Goal: Task Accomplishment & Management: Manage account settings

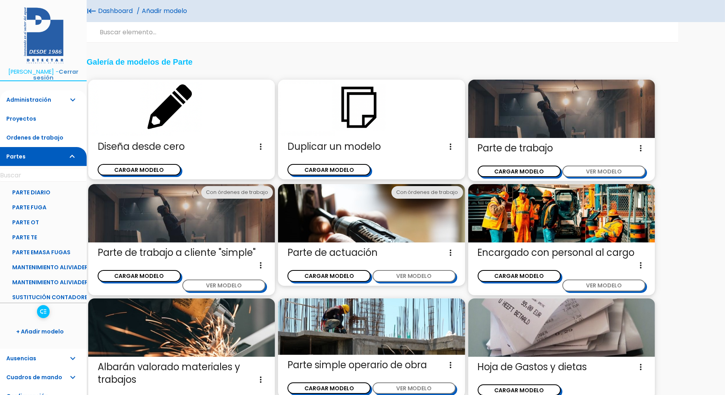
click at [152, 145] on span "Diseña desde cero Diseña un nuevo modelo de parte de trabajo sin ninguna otra r…" at bounding box center [182, 146] width 168 height 13
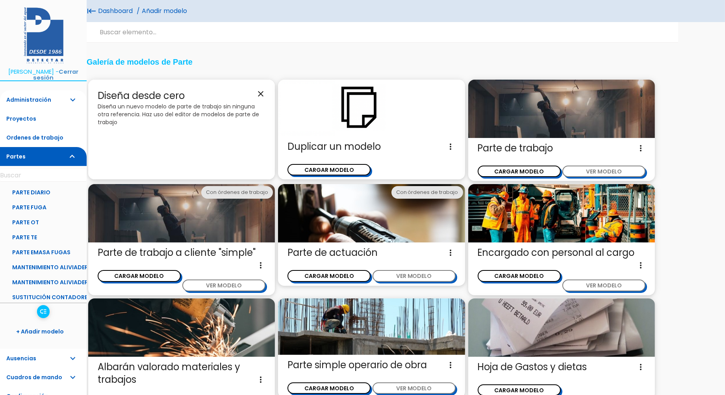
click at [260, 92] on icon "close" at bounding box center [260, 93] width 9 height 9
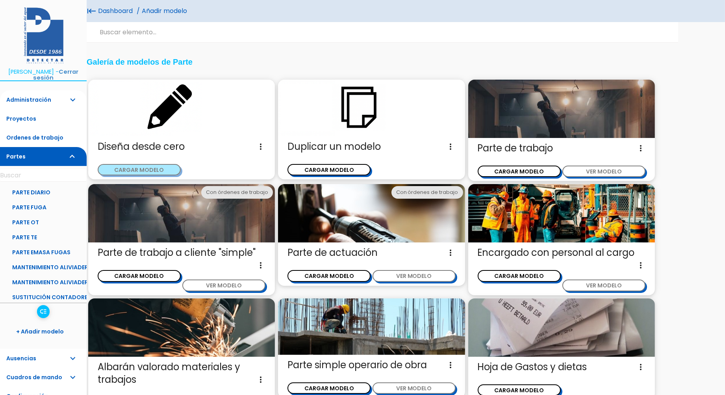
click at [143, 169] on button "CARGAR MODELO" at bounding box center [139, 169] width 83 height 11
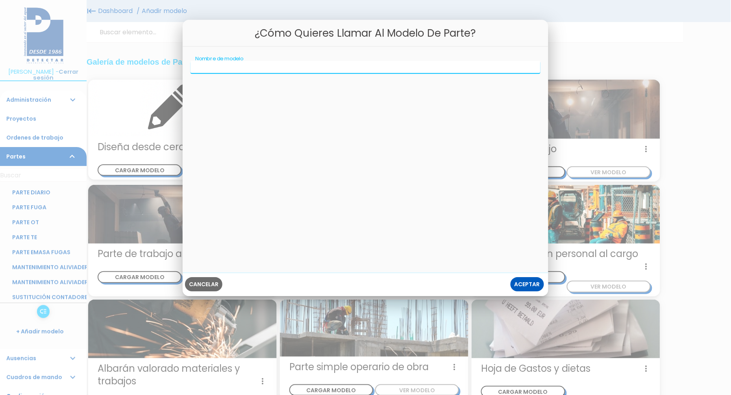
click at [239, 70] on input "Nombre de modelo" at bounding box center [366, 67] width 350 height 13
click at [215, 63] on input "SACYR-MELILLA" at bounding box center [366, 67] width 350 height 13
click at [211, 65] on input "SACYR- MELILLA" at bounding box center [366, 67] width 350 height 13
click at [248, 66] on input "SACYR - MELILLA" at bounding box center [366, 67] width 350 height 13
type input "SACYR - MELILLA"
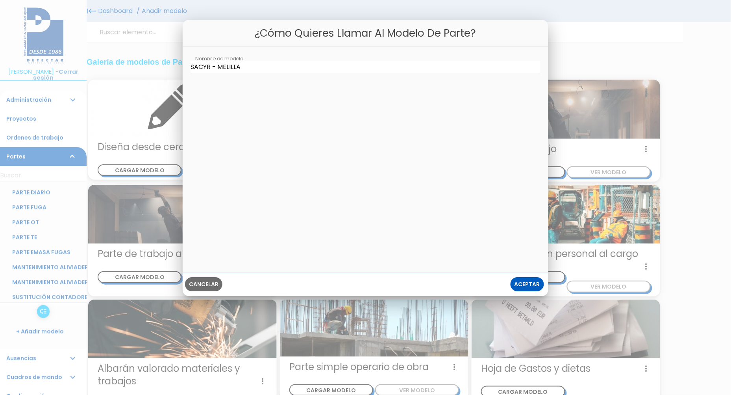
click at [526, 281] on span "Aceptar" at bounding box center [528, 284] width 26 height 8
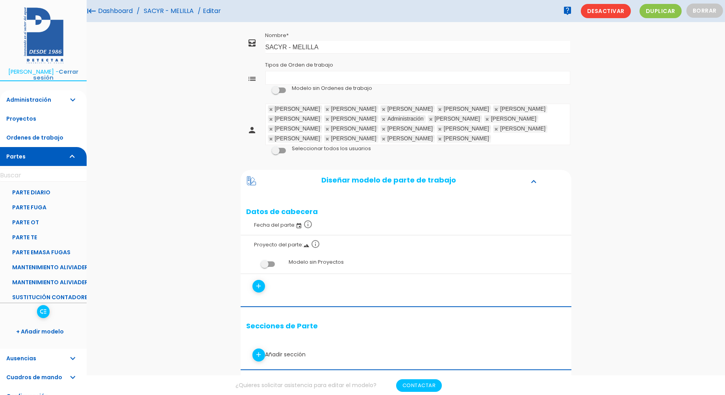
click at [274, 80] on ul "Tipos de Orden de trabajo" at bounding box center [418, 77] width 304 height 13
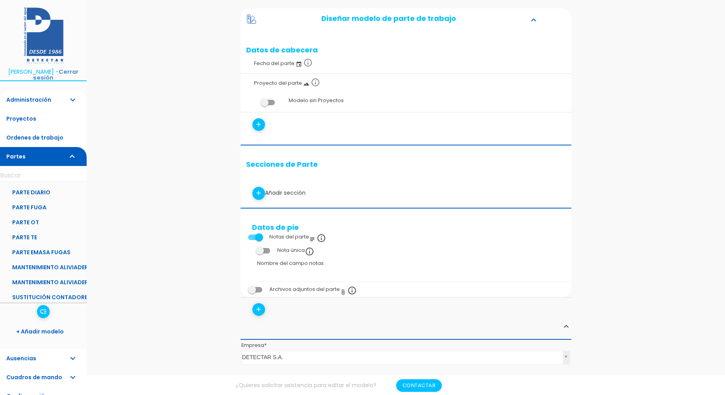
scroll to position [175, 0]
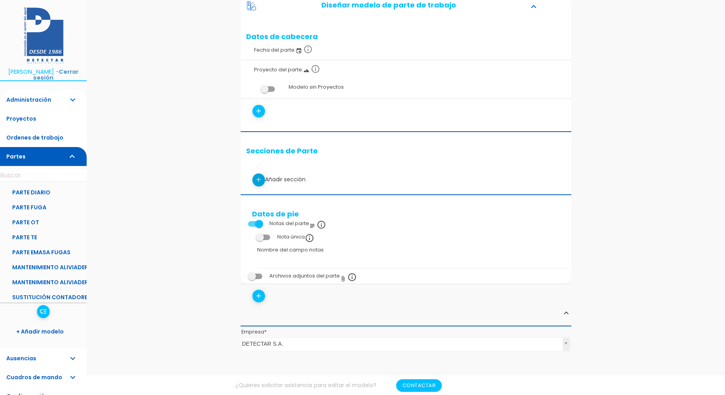
click at [258, 176] on icon "add" at bounding box center [258, 179] width 7 height 13
select select
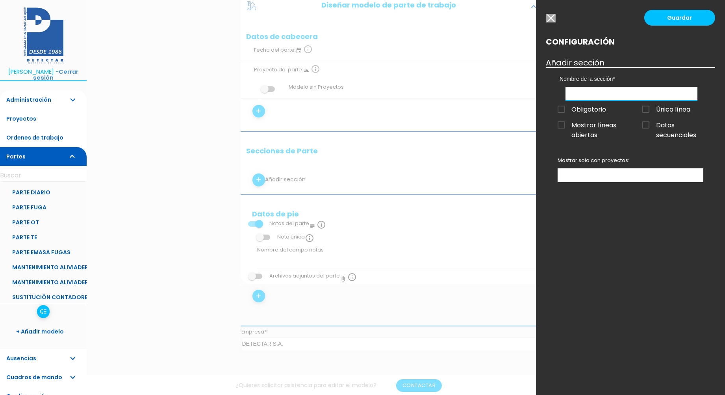
click at [596, 94] on input "text" at bounding box center [631, 94] width 132 height 14
click at [585, 107] on span "Obligatorio" at bounding box center [582, 109] width 48 height 10
click at [0, 0] on input "Obligatorio" at bounding box center [0, 0] width 0 height 0
click at [588, 91] on input "text" at bounding box center [631, 94] width 132 height 14
type input "Fecha"
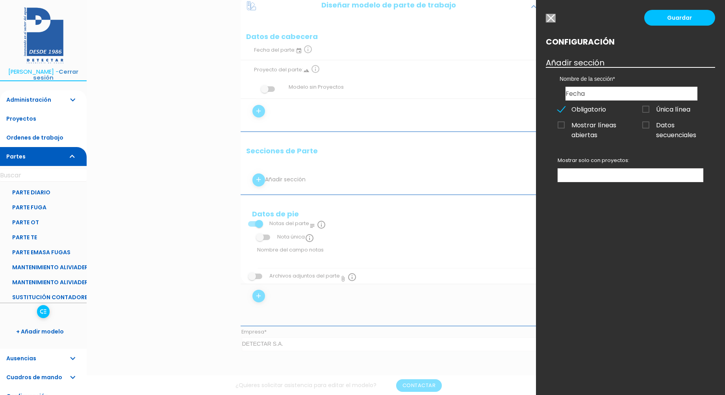
click at [579, 172] on ul at bounding box center [630, 175] width 145 height 13
drag, startPoint x: 579, startPoint y: 172, endPoint x: 597, endPoint y: 157, distance: 23.5
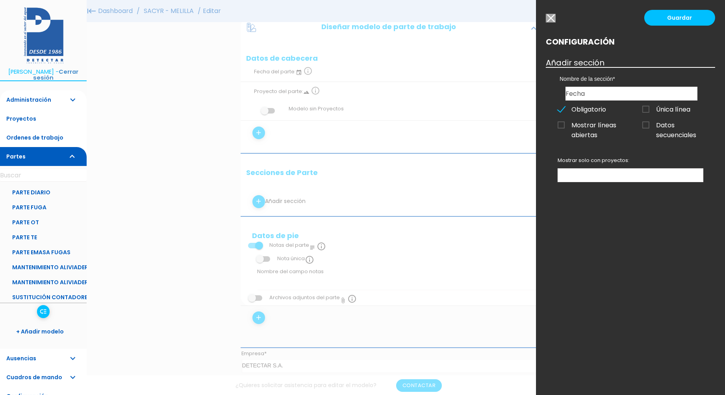
click at [571, 56] on div "Configuración Añadir sección Nombre de la sección Fecha Obligatorio Única línea…" at bounding box center [630, 52] width 169 height 30
click at [572, 61] on h3 "Añadir sección" at bounding box center [630, 62] width 169 height 9
click at [574, 125] on span "Mostrar líneas abiertas" at bounding box center [588, 125] width 61 height 10
click at [0, 0] on input "Mostrar líneas abiertas" at bounding box center [0, 0] width 0 height 0
click at [571, 122] on span "Mostrar líneas abiertas" at bounding box center [588, 125] width 61 height 10
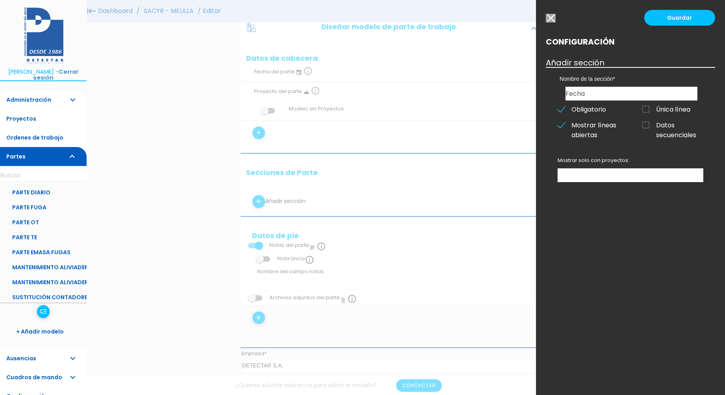
click at [0, 0] on input "Mostrar líneas abiertas" at bounding box center [0, 0] width 0 height 0
click at [552, 17] on input "button" at bounding box center [551, 18] width 10 height 9
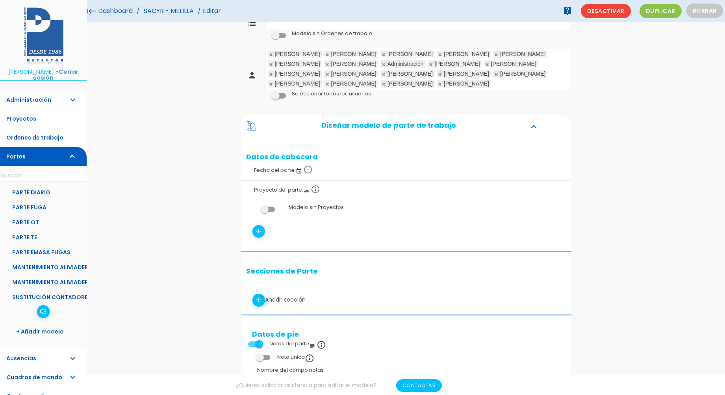
scroll to position [0, 0]
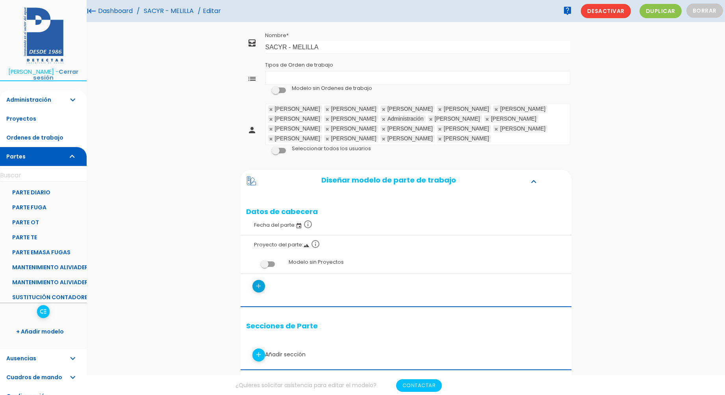
click at [258, 286] on icon "add" at bounding box center [258, 286] width 7 height 13
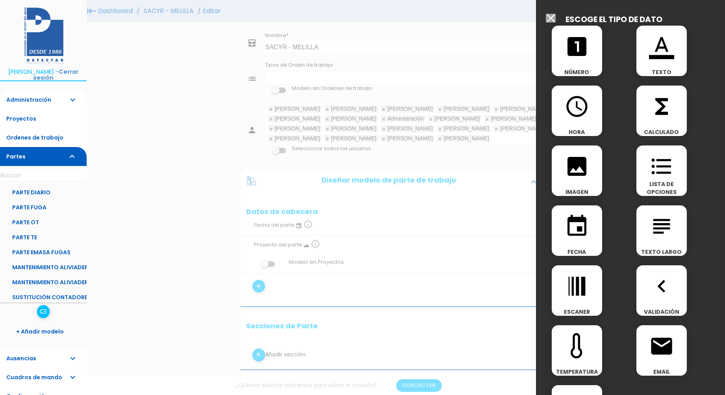
click at [467, 252] on div at bounding box center [362, 148] width 725 height 493
click at [550, 14] on input "Modelo sin Ordenes de trabajo" at bounding box center [551, 18] width 10 height 9
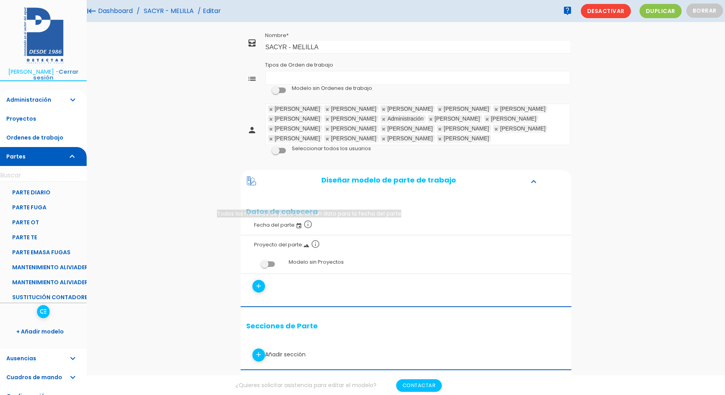
click at [309, 226] on icon "info_outline" at bounding box center [308, 223] width 9 height 9
click at [259, 289] on icon "add" at bounding box center [258, 286] width 7 height 13
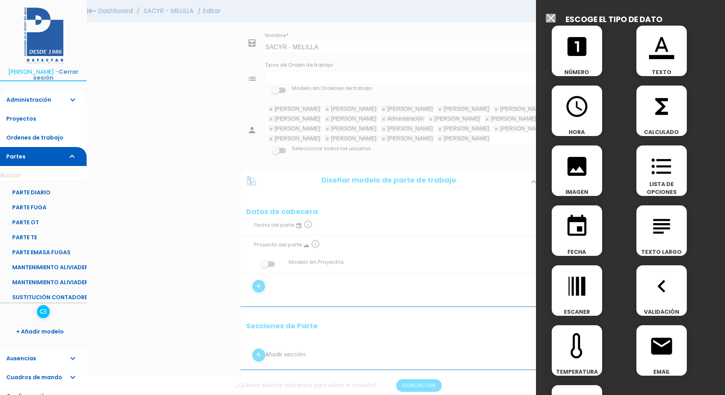
click at [574, 49] on icon "looks_one" at bounding box center [576, 46] width 25 height 25
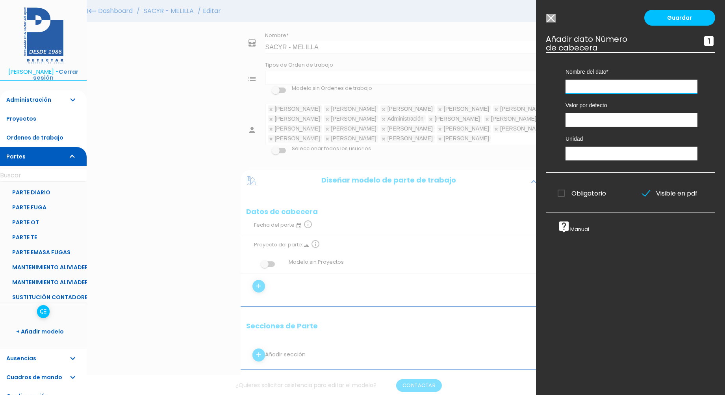
click at [595, 89] on input "text" at bounding box center [631, 87] width 132 height 14
click at [588, 124] on input "number" at bounding box center [631, 120] width 132 height 14
click at [688, 119] on input "1" at bounding box center [631, 120] width 132 height 14
type input "0"
click at [690, 121] on input "0" at bounding box center [631, 120] width 132 height 14
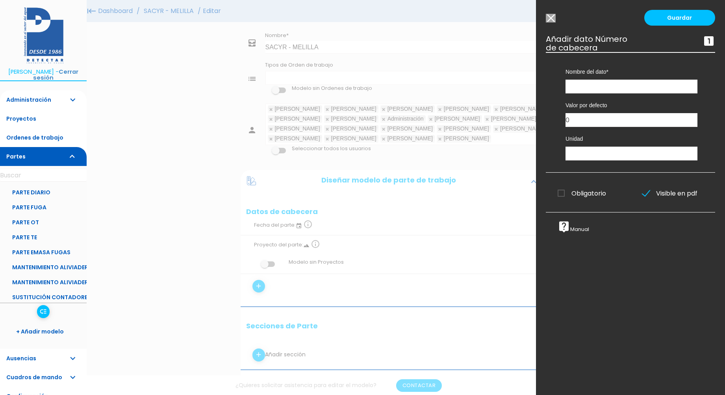
click at [550, 21] on input "Modelo sin Ordenes de trabajo" at bounding box center [551, 18] width 10 height 9
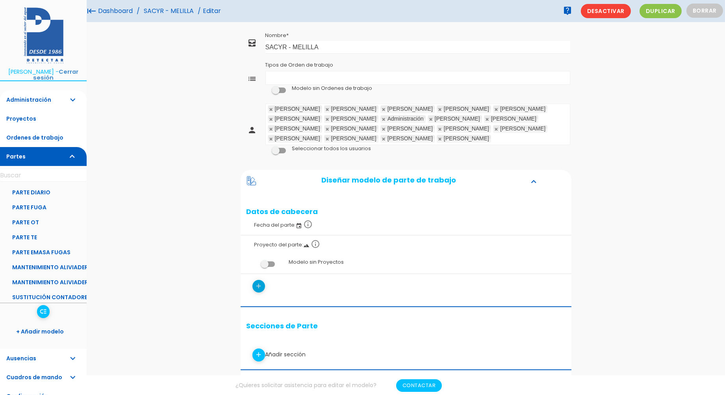
click at [258, 288] on icon "add" at bounding box center [258, 286] width 7 height 13
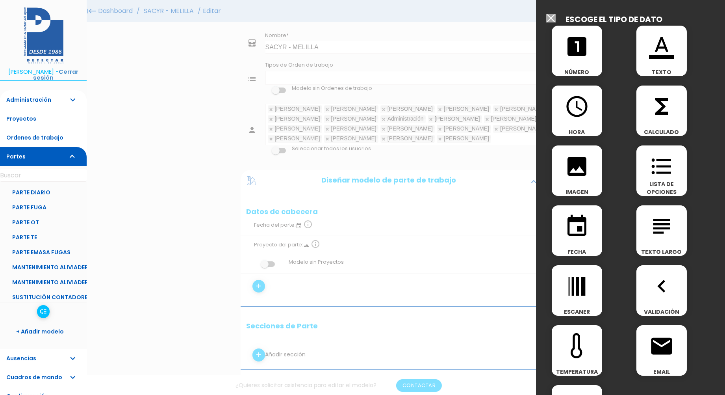
click at [593, 41] on span "looks_one" at bounding box center [577, 42] width 50 height 33
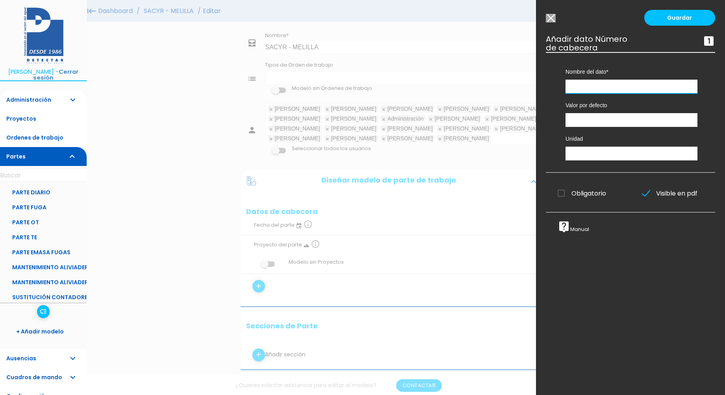
click at [595, 84] on input "text" at bounding box center [631, 87] width 132 height 14
type input "ID"
click at [564, 191] on span "Obligatorio" at bounding box center [582, 193] width 48 height 10
click at [0, 0] on input "Obligatorio" at bounding box center [0, 0] width 0 height 0
click at [564, 192] on span "Obligatorio" at bounding box center [582, 193] width 48 height 10
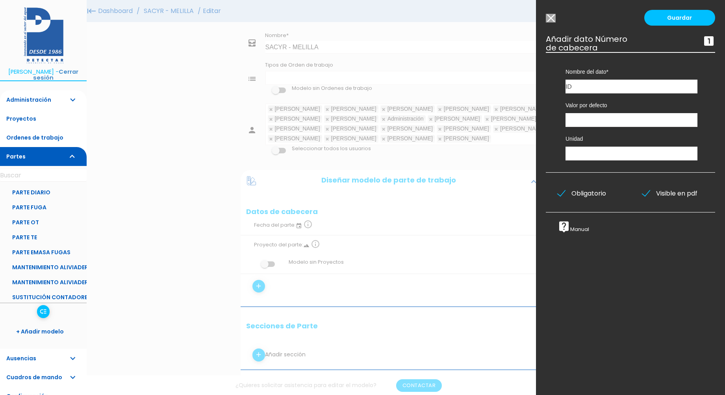
click at [0, 0] on input "Obligatorio" at bounding box center [0, 0] width 0 height 0
click at [552, 19] on input "Modelo sin Ordenes de trabajo" at bounding box center [551, 18] width 10 height 9
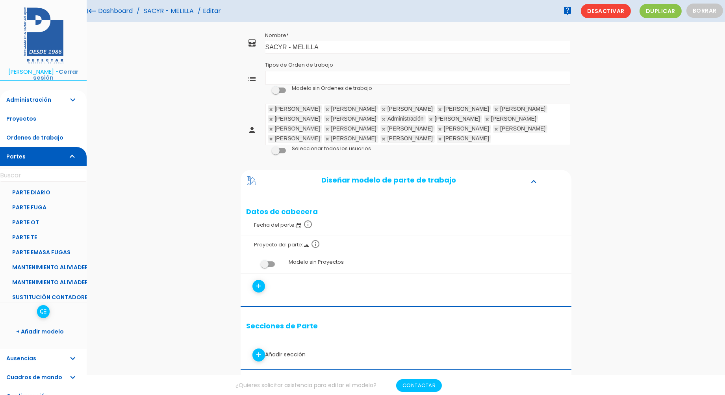
click at [304, 71] on ul "Tipos de Orden de trabajo" at bounding box center [418, 77] width 304 height 13
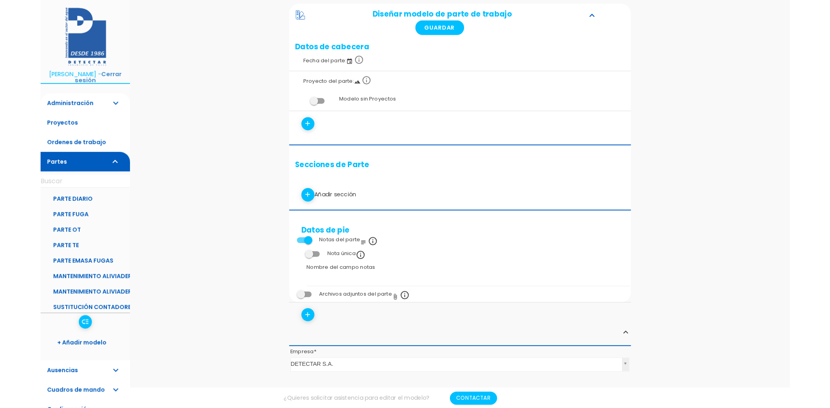
scroll to position [175, 0]
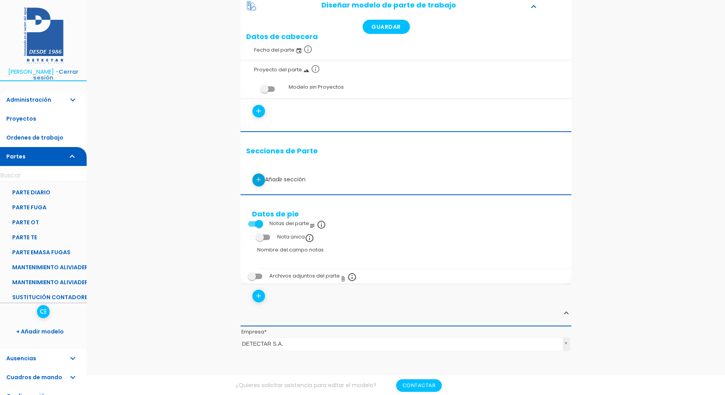
click at [261, 179] on icon "add" at bounding box center [258, 179] width 7 height 13
select select
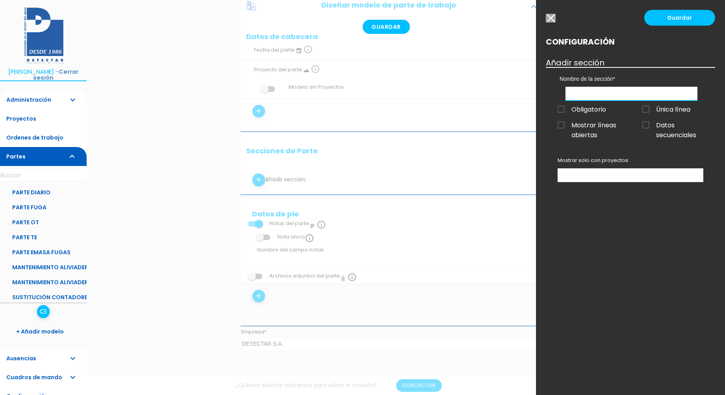
click at [602, 89] on input "text" at bounding box center [631, 94] width 132 height 14
click at [580, 94] on input "text" at bounding box center [631, 94] width 132 height 14
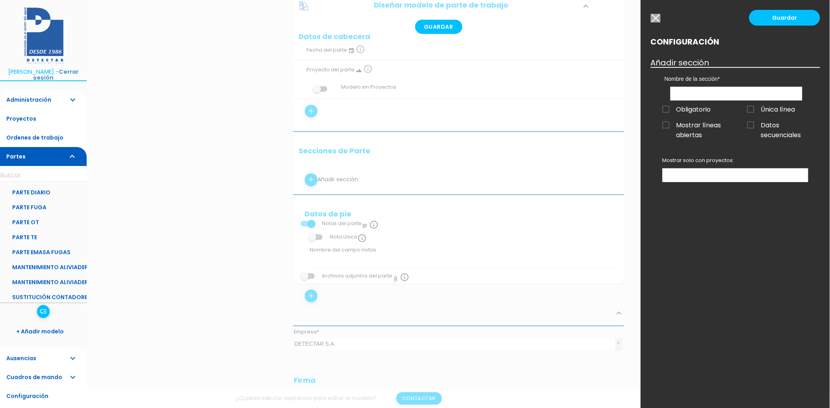
click at [675, 23] on div "Guardar Configuración Añadir sección Nombre de la sección Obligatorio Obligator…" at bounding box center [735, 204] width 189 height 408
click at [652, 18] on input "button" at bounding box center [656, 18] width 10 height 9
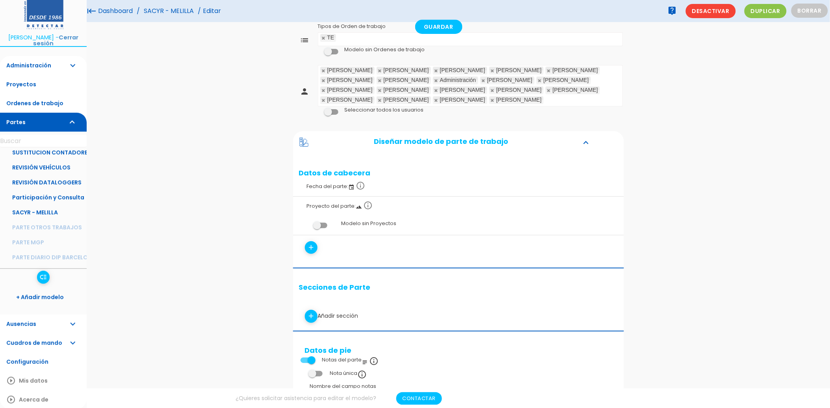
scroll to position [0, 0]
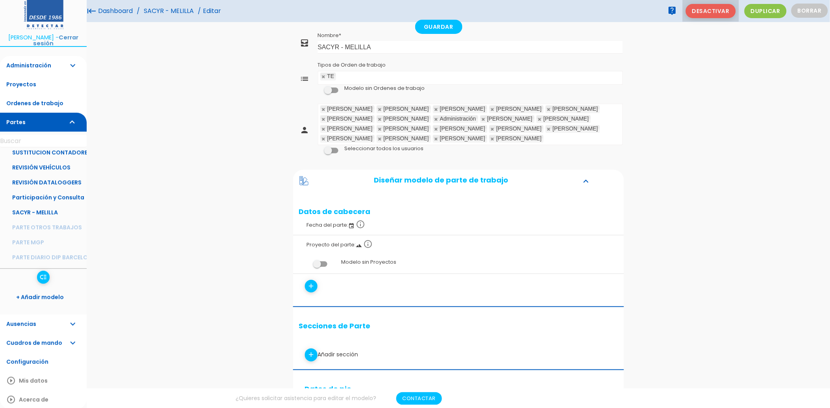
click at [714, 10] on span "Desactivar" at bounding box center [711, 11] width 50 height 14
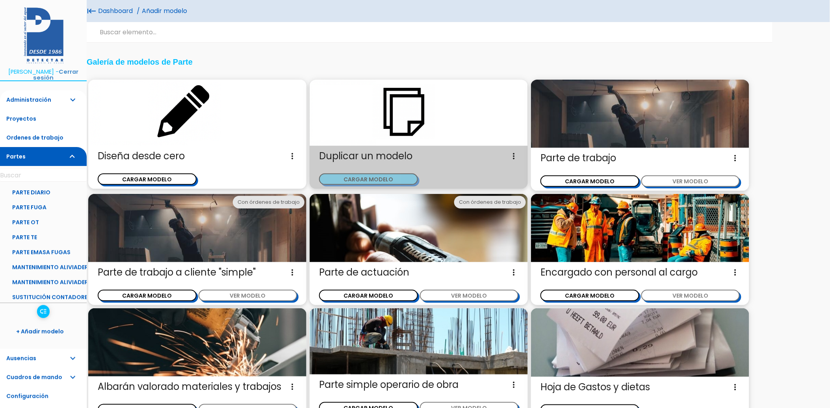
click at [372, 175] on button "CARGAR MODELO" at bounding box center [368, 178] width 99 height 11
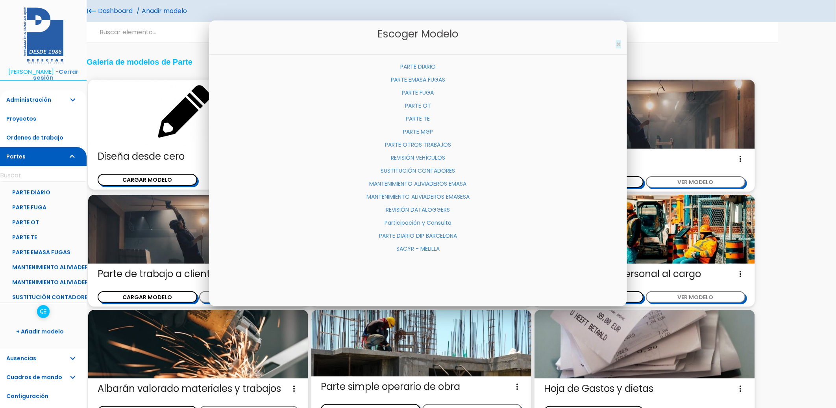
click at [619, 44] on span "×" at bounding box center [618, 44] width 5 height 11
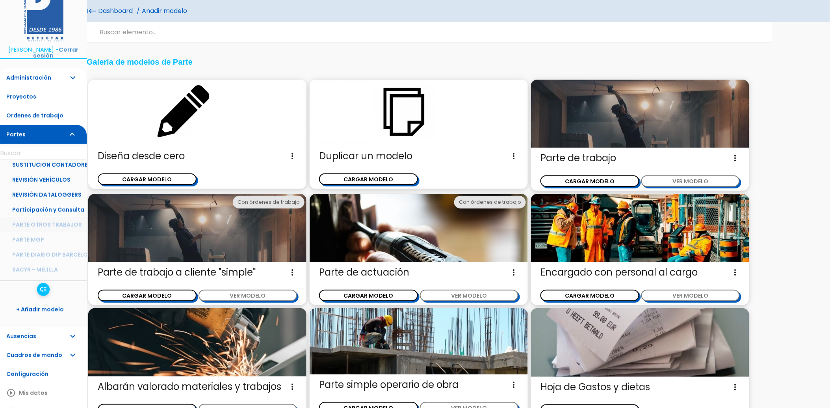
scroll to position [34, 0]
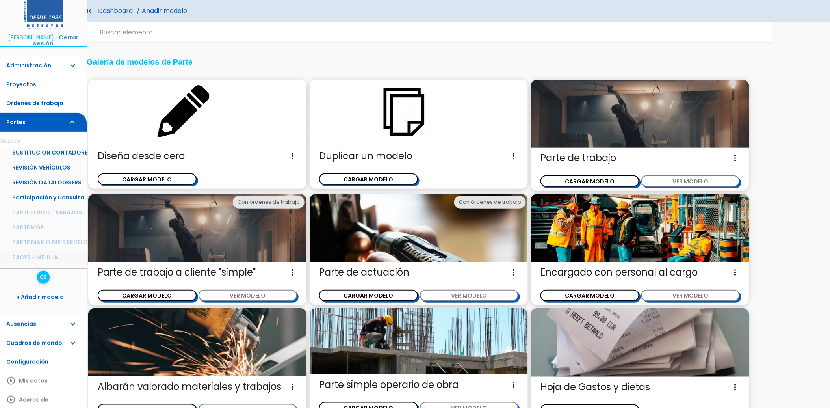
click at [50, 255] on link "SACYR - MELILLA" at bounding box center [43, 257] width 87 height 15
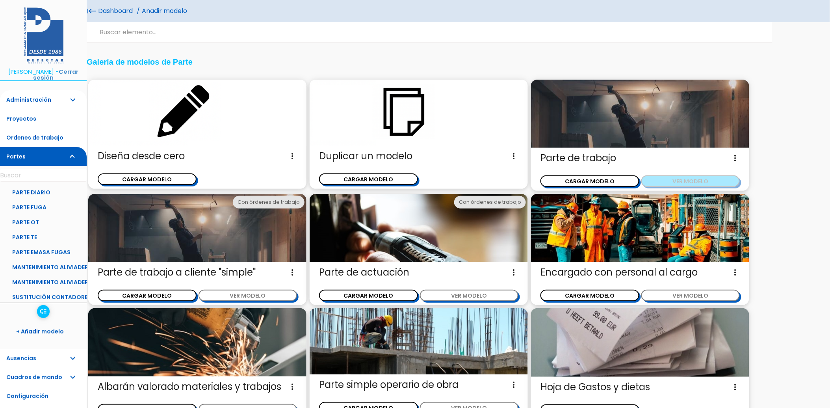
click at [696, 182] on button "VER MODELO" at bounding box center [690, 180] width 99 height 11
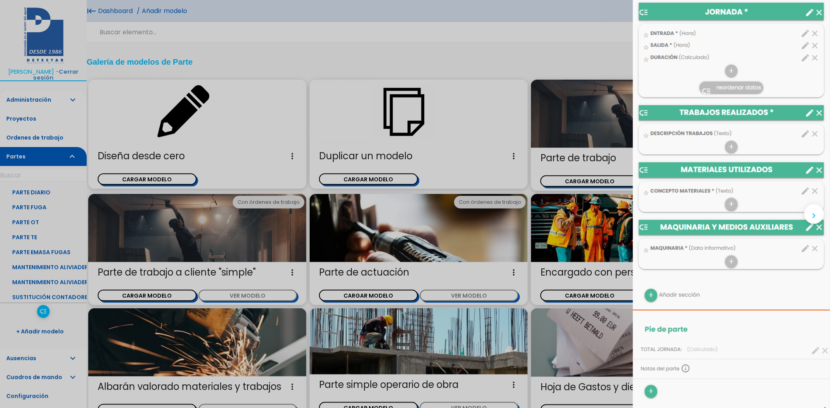
scroll to position [306, 0]
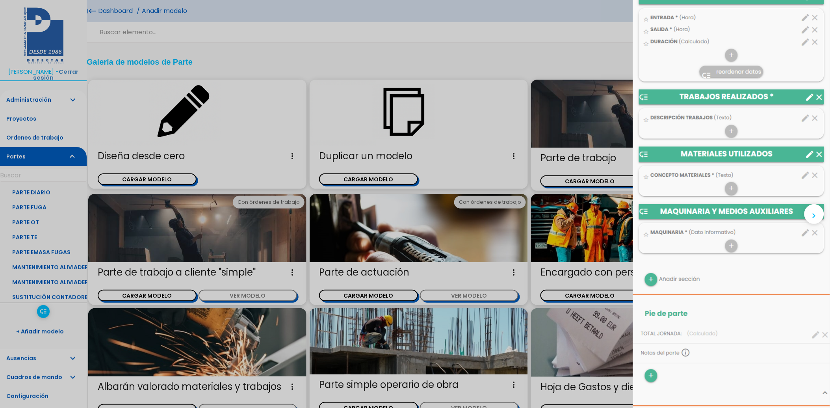
click at [340, 42] on div "close CARGAR MODELO chevron_right" at bounding box center [415, 204] width 830 height 408
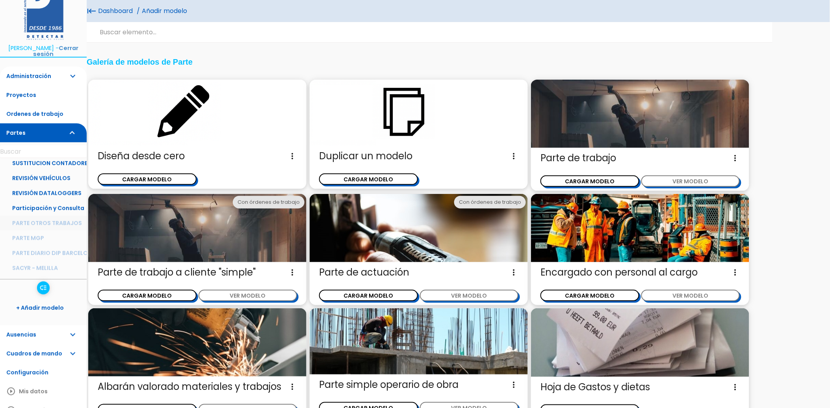
scroll to position [34, 0]
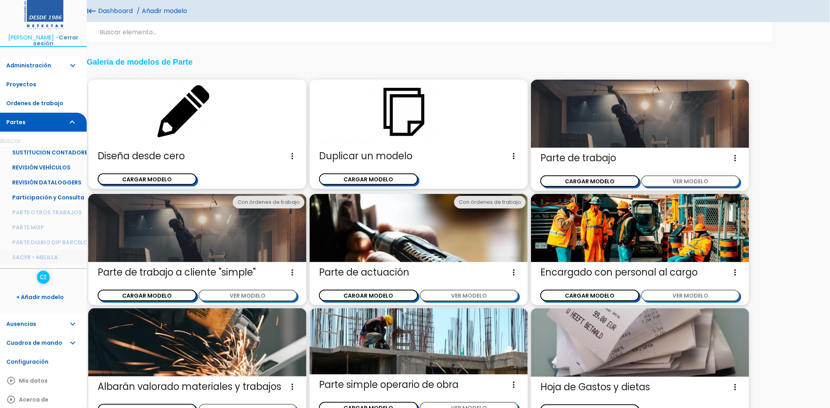
click at [45, 257] on link "SACYR - MELILLA" at bounding box center [43, 257] width 87 height 15
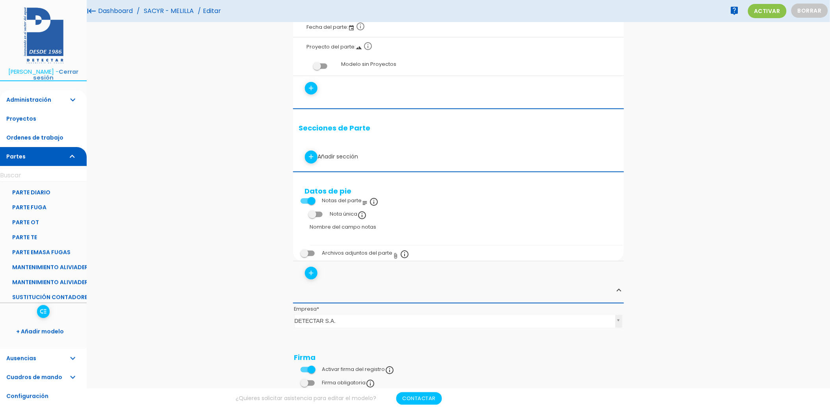
scroll to position [113, 0]
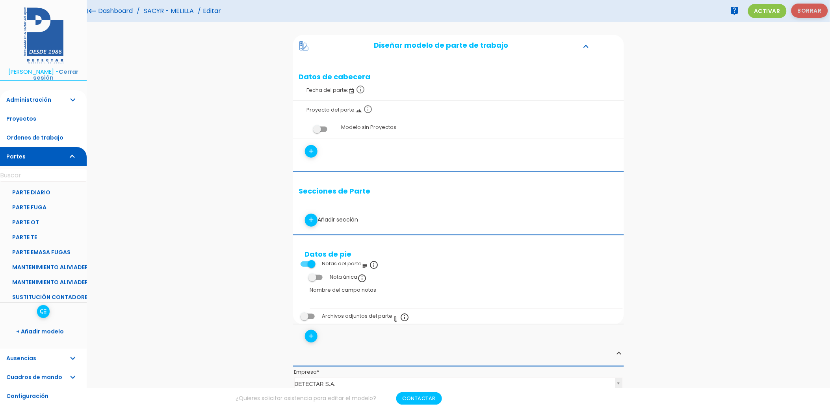
click at [812, 9] on button "Borrar" at bounding box center [809, 11] width 37 height 14
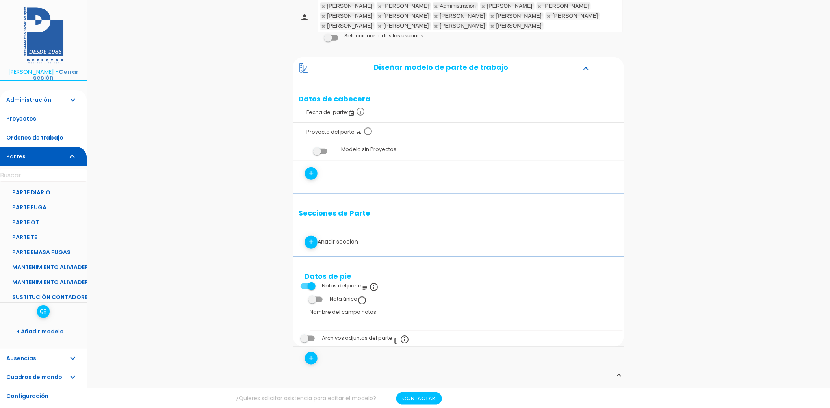
scroll to position [0, 0]
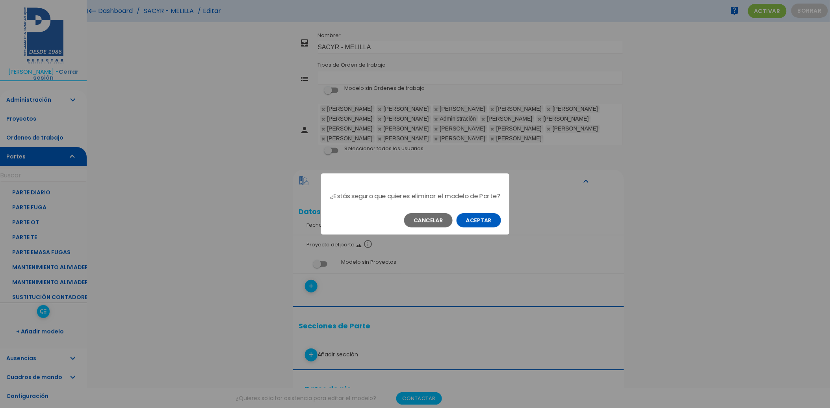
click at [473, 225] on button "Aceptar" at bounding box center [478, 220] width 44 height 14
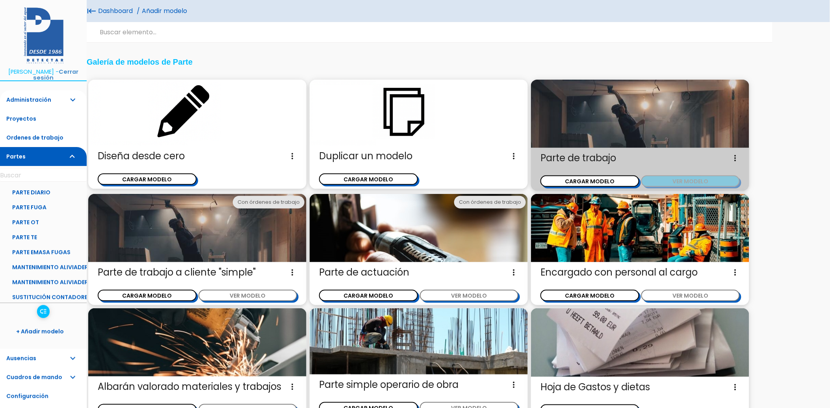
click at [682, 180] on button "VER MODELO" at bounding box center [690, 180] width 99 height 11
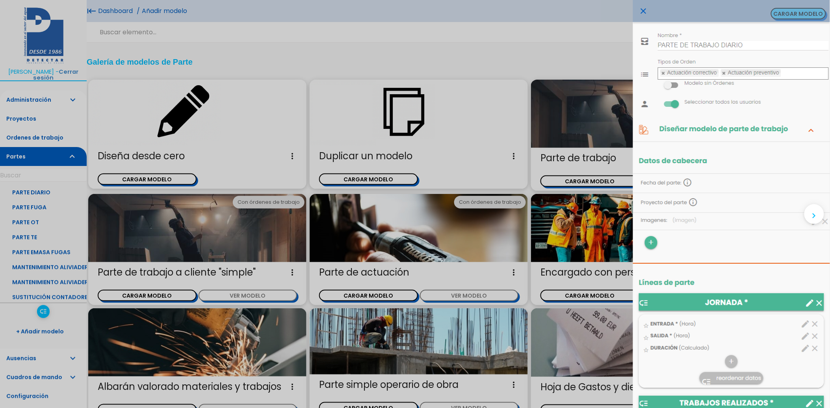
click at [793, 11] on button "CARGAR MODELO" at bounding box center [798, 13] width 55 height 11
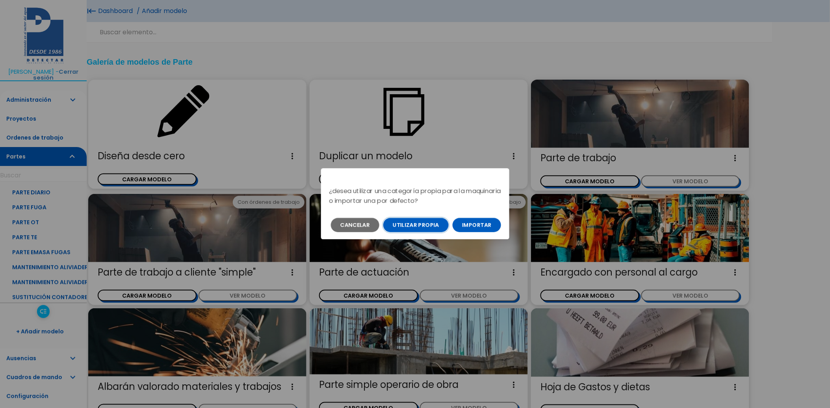
click at [424, 229] on button "Utilizar propia" at bounding box center [415, 225] width 65 height 14
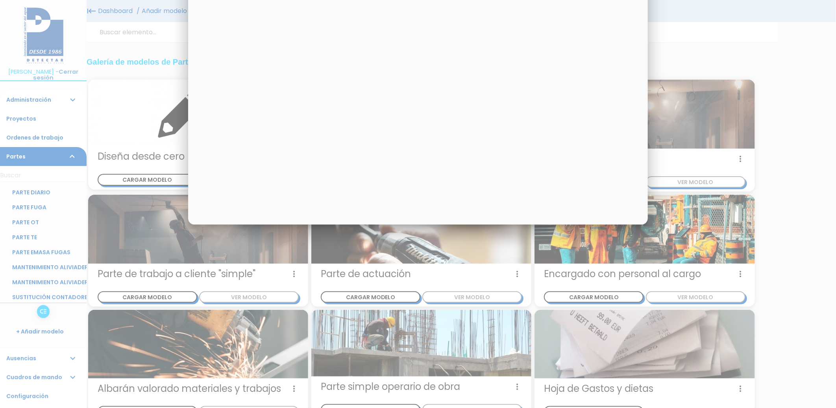
click at [768, 72] on div at bounding box center [418, 153] width 836 height 510
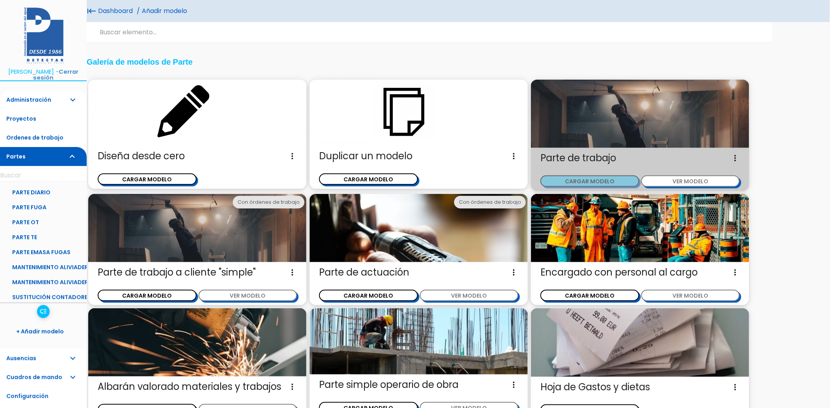
click at [580, 178] on button "CARGAR MODELO" at bounding box center [589, 180] width 99 height 11
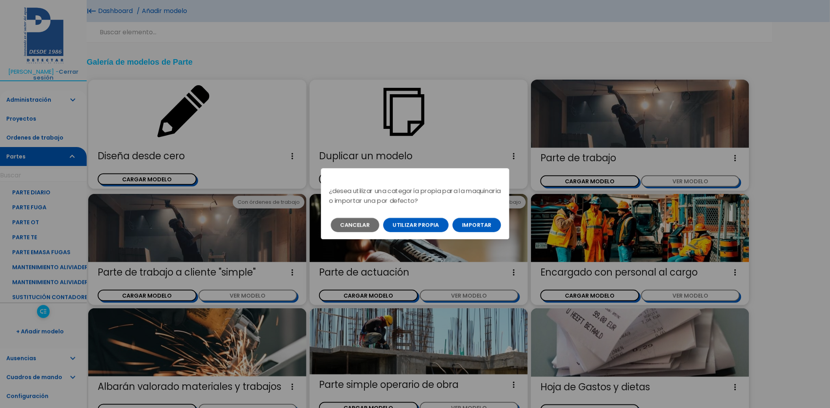
click at [476, 226] on button "Importar" at bounding box center [476, 225] width 48 height 14
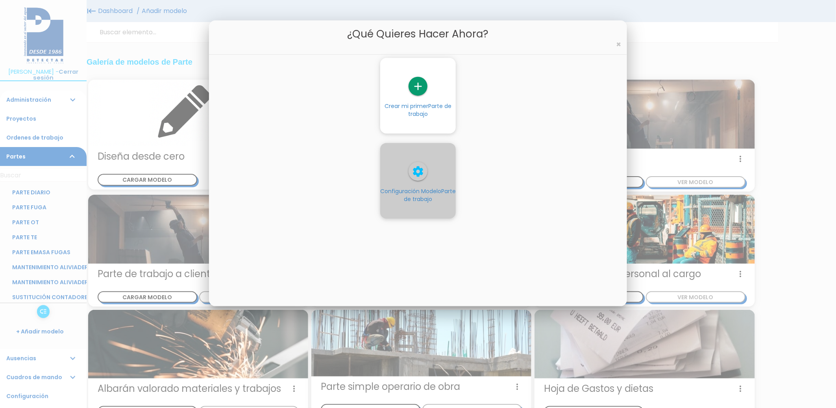
click at [418, 176] on icon "settings" at bounding box center [418, 171] width 19 height 19
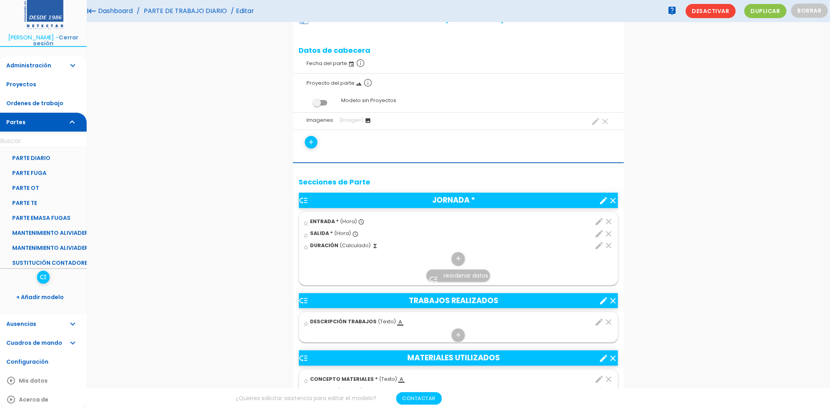
scroll to position [131, 0]
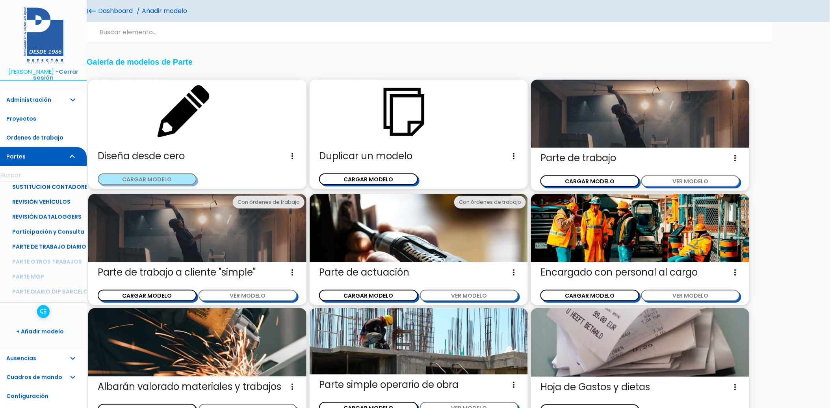
click at [167, 174] on button "CARGAR MODELO" at bounding box center [147, 178] width 99 height 11
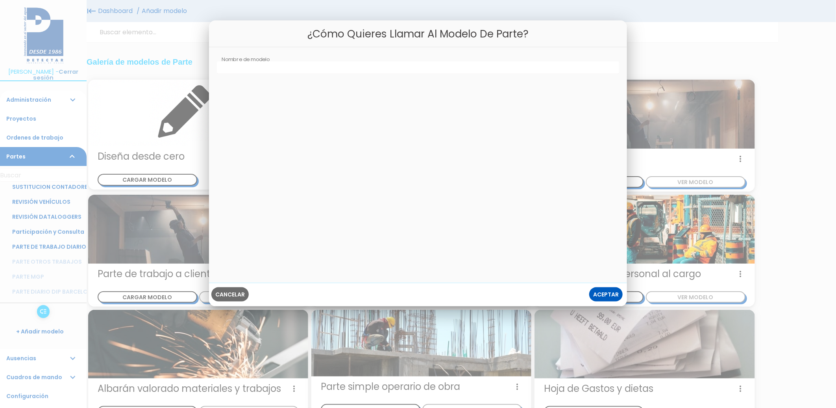
click at [768, 154] on div at bounding box center [418, 153] width 836 height 510
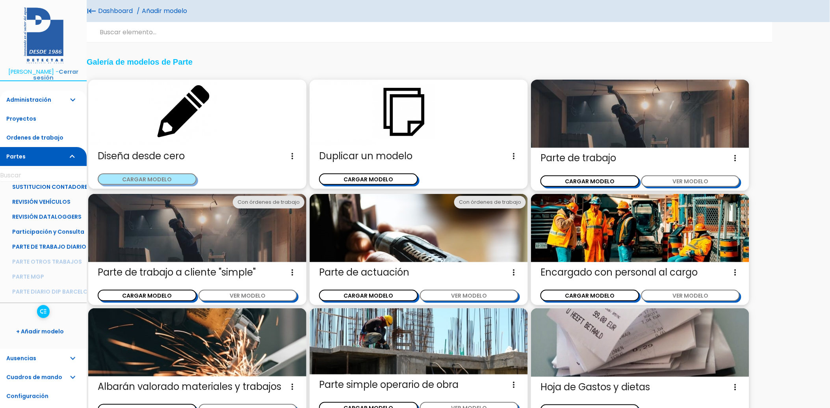
click at [163, 178] on button "CARGAR MODELO" at bounding box center [147, 178] width 99 height 11
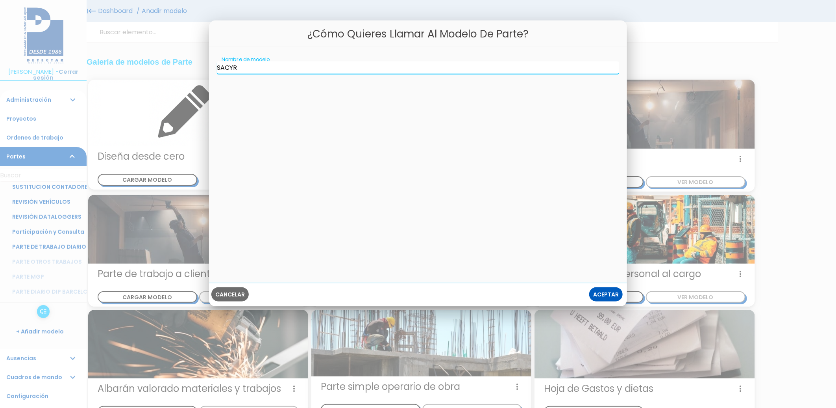
type input "SACYR"
click at [589, 287] on button "Aceptar" at bounding box center [605, 294] width 33 height 14
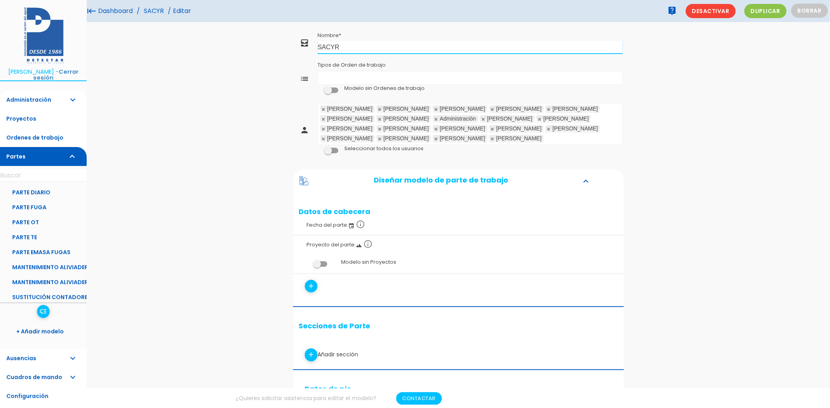
click at [385, 49] on input "SACYR" at bounding box center [470, 47] width 305 height 13
type input "SACYR - MELILLA"
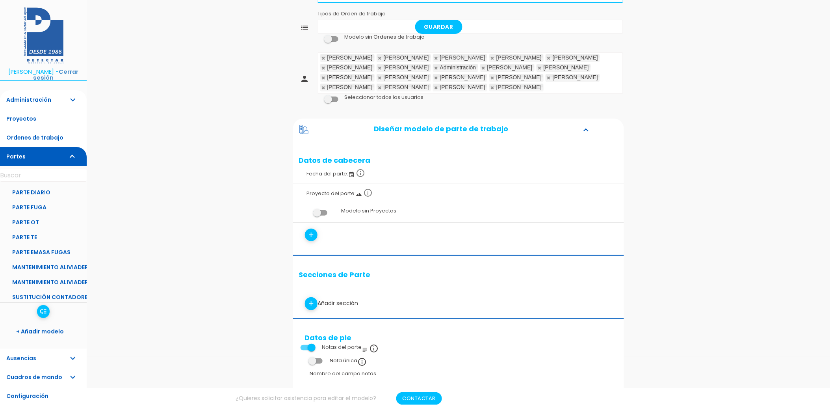
scroll to position [175, 0]
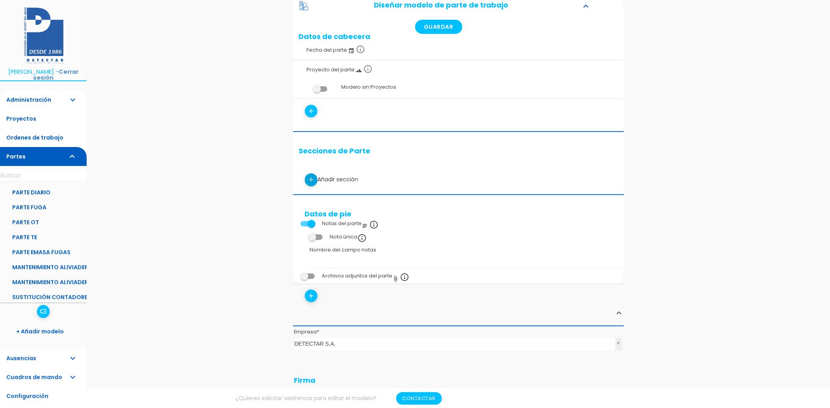
click at [315, 178] on link "add" at bounding box center [311, 179] width 13 height 13
select select
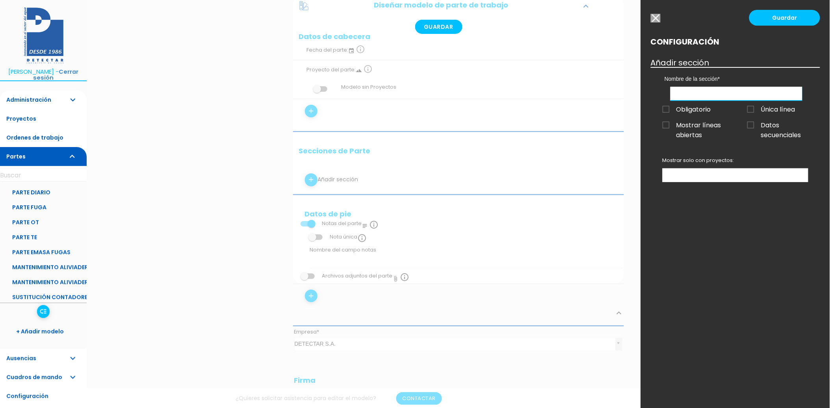
click at [710, 92] on input "text" at bounding box center [736, 94] width 132 height 14
type input "Instalación de Dispositivo"
click at [677, 173] on ul at bounding box center [735, 175] width 145 height 13
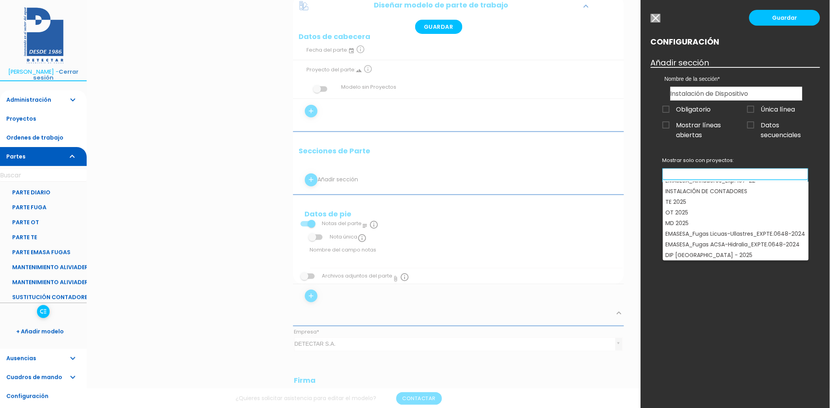
scroll to position [20, 0]
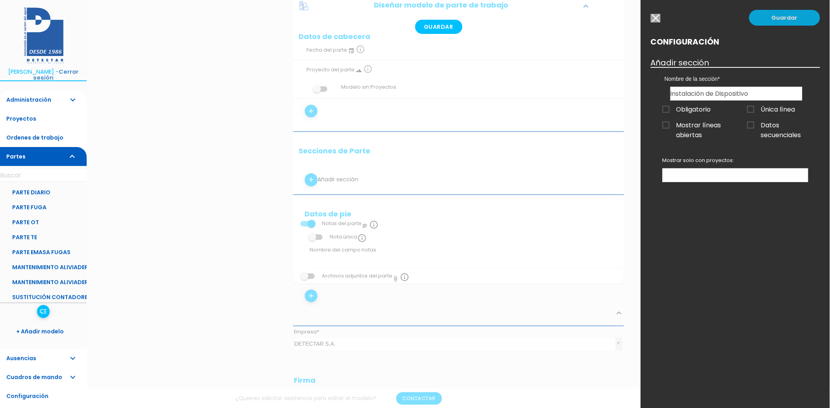
click at [794, 18] on link "Guardar" at bounding box center [784, 18] width 71 height 16
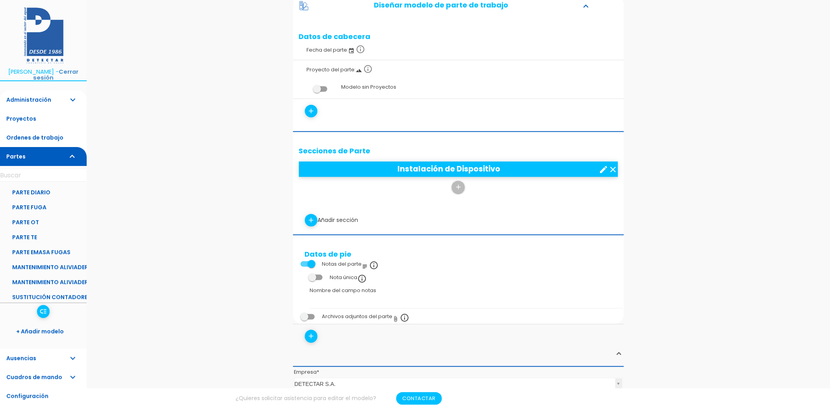
scroll to position [175, 0]
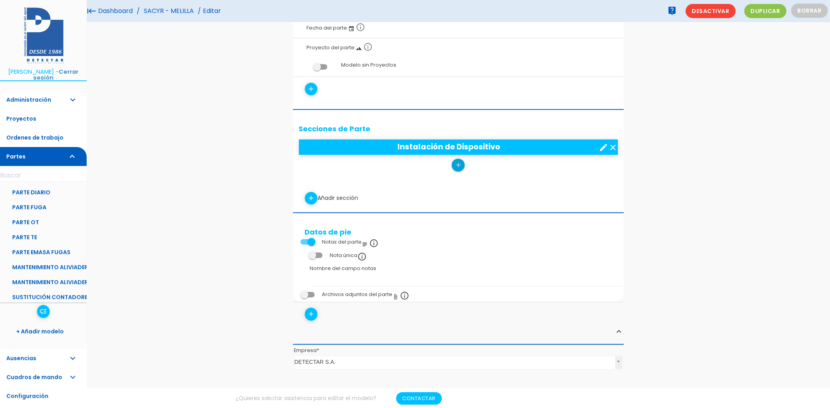
click at [455, 167] on icon "add" at bounding box center [457, 165] width 7 height 13
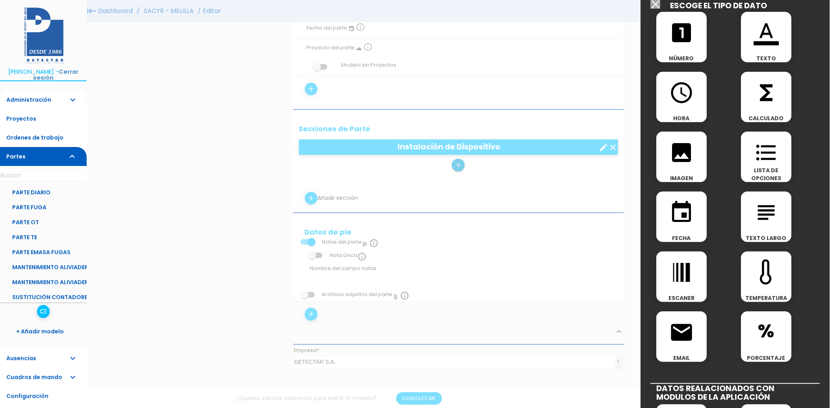
scroll to position [0, 0]
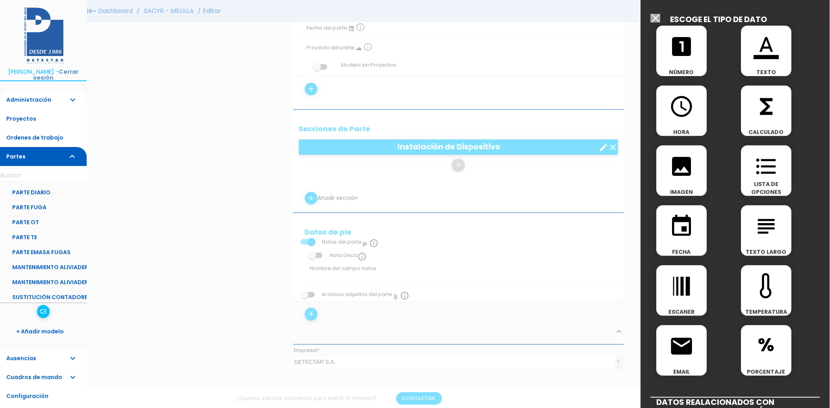
click at [766, 178] on icon "format_list_bulleted" at bounding box center [766, 166] width 25 height 25
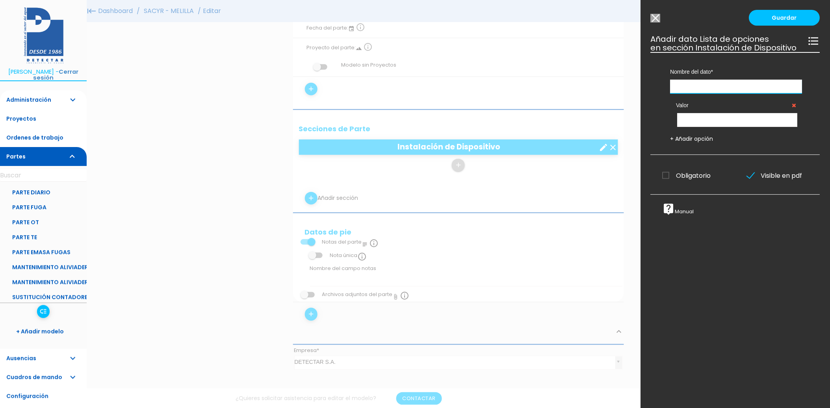
click at [735, 93] on input "text" at bounding box center [736, 87] width 132 height 14
type input "N"
click at [704, 93] on input "text" at bounding box center [736, 87] width 132 height 14
type input "Dispositivo Instalado"
click at [694, 127] on input "text" at bounding box center [737, 120] width 120 height 14
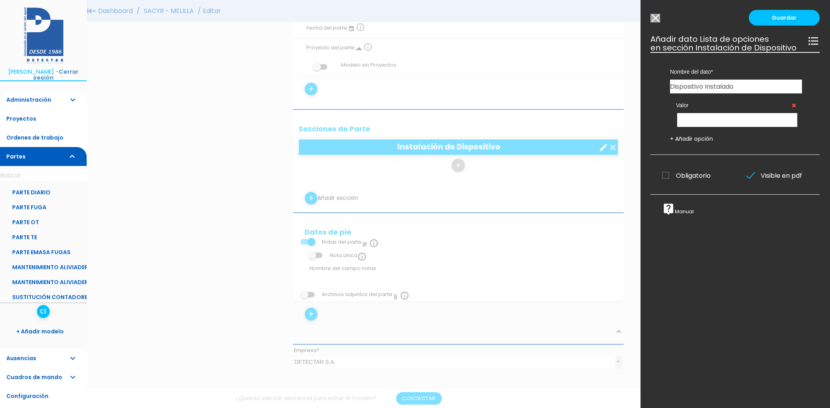
click at [691, 143] on link "+ Añadir opción" at bounding box center [691, 139] width 43 height 8
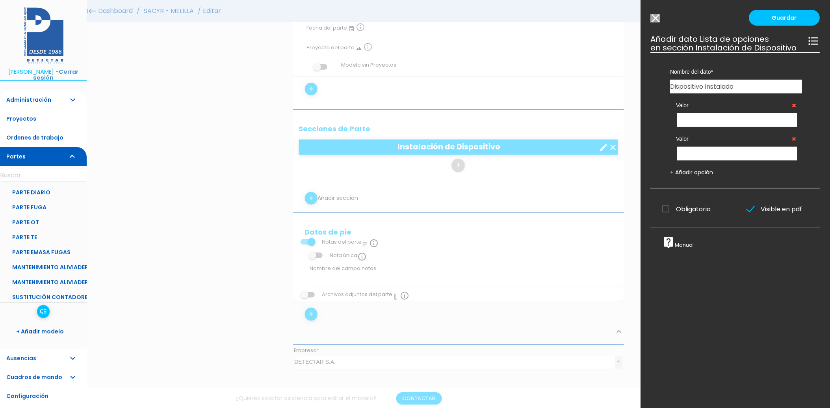
click at [792, 141] on icon at bounding box center [794, 139] width 4 height 6
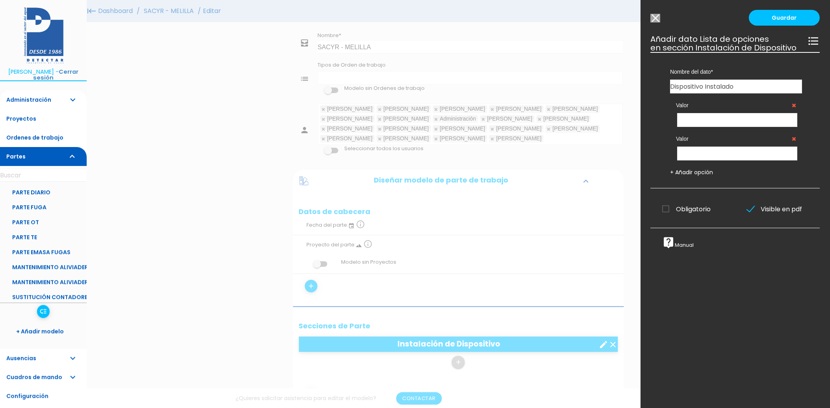
click at [792, 141] on icon at bounding box center [794, 139] width 4 height 6
click at [667, 214] on span "Obligatorio" at bounding box center [686, 209] width 48 height 10
click at [0, 0] on input "Obligatorio" at bounding box center [0, 0] width 0 height 0
click at [792, 143] on link at bounding box center [794, 139] width 4 height 8
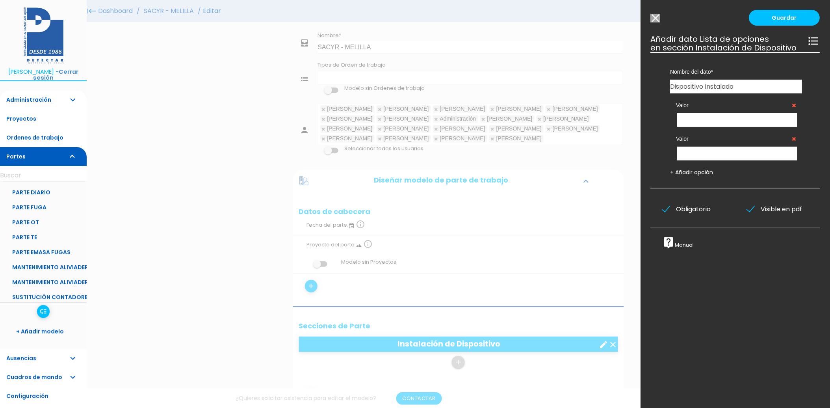
click at [792, 143] on link at bounding box center [794, 139] width 4 height 8
click at [792, 108] on icon at bounding box center [794, 105] width 4 height 6
click at [658, 18] on input "Modelo sin Ordenes de trabajo" at bounding box center [656, 18] width 10 height 9
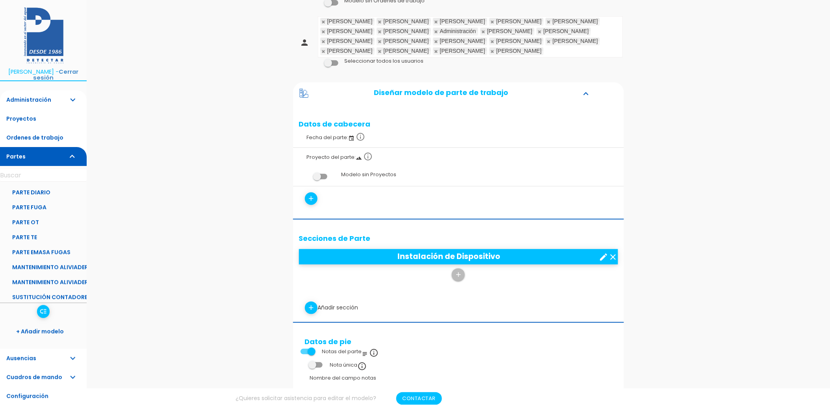
scroll to position [131, 0]
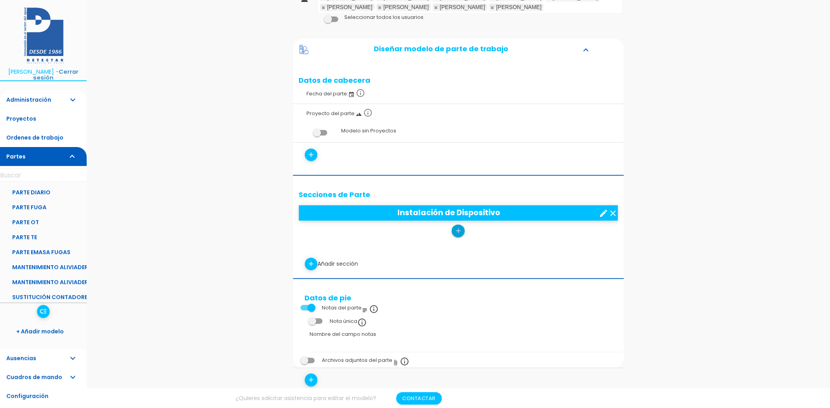
click at [453, 231] on link "add" at bounding box center [458, 230] width 13 height 13
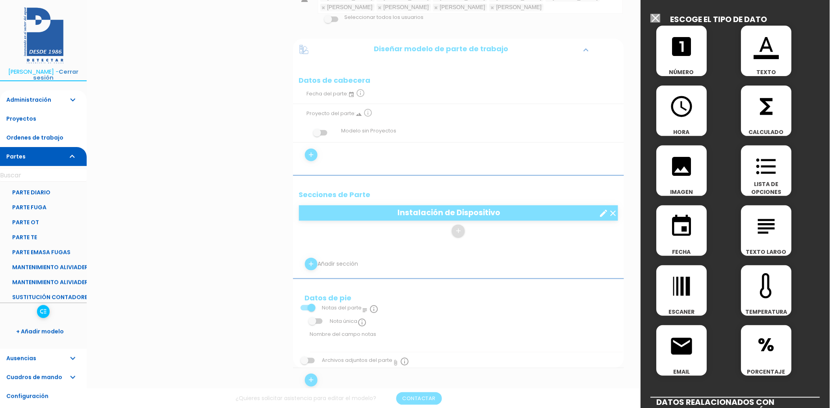
click at [776, 167] on icon "format_list_bulleted" at bounding box center [766, 166] width 25 height 25
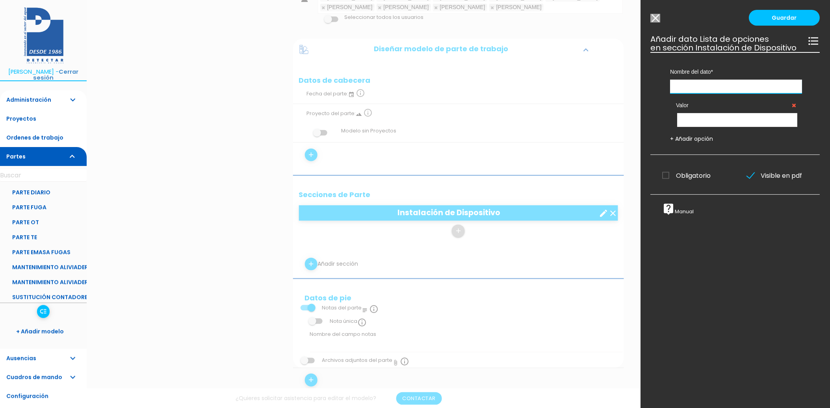
click at [692, 93] on input "text" at bounding box center [736, 87] width 132 height 14
type input "N"
type input "I"
type input "Número de Serie"
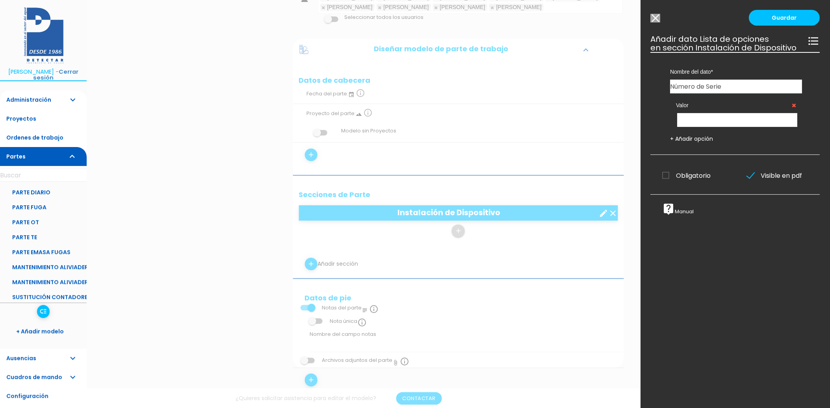
click at [691, 180] on span "Obligatorio" at bounding box center [686, 176] width 48 height 10
click at [0, 0] on input "Obligatorio" at bounding box center [0, 0] width 0 height 0
click at [781, 18] on link "Guardar" at bounding box center [784, 18] width 71 height 16
click at [715, 124] on input "text" at bounding box center [737, 120] width 120 height 14
click at [693, 180] on span "Obligatorio" at bounding box center [686, 175] width 48 height 10
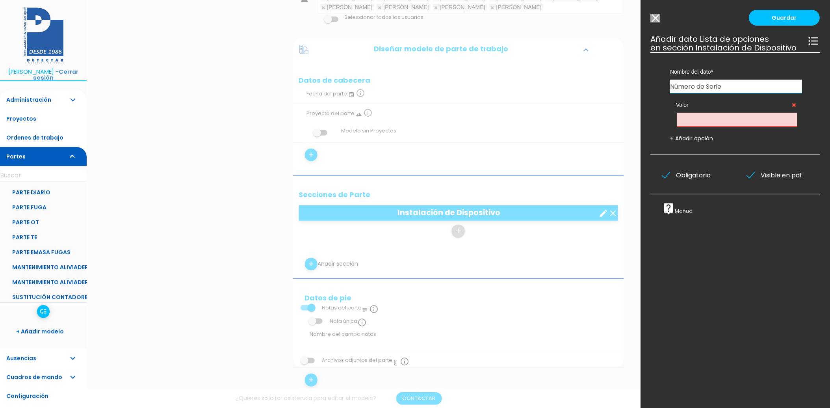
click at [0, 0] on input "Obligatorio" at bounding box center [0, 0] width 0 height 0
click at [781, 19] on link "Guardar" at bounding box center [784, 18] width 71 height 16
click at [792, 108] on icon at bounding box center [794, 105] width 4 height 6
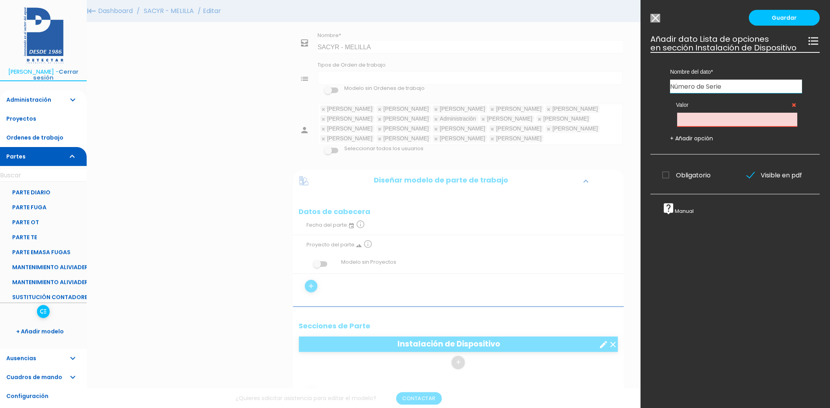
click at [792, 108] on icon at bounding box center [794, 105] width 4 height 6
click at [786, 13] on link "Guardar" at bounding box center [784, 18] width 71 height 16
click at [653, 19] on input "Modelo sin Ordenes de trabajo" at bounding box center [656, 18] width 10 height 9
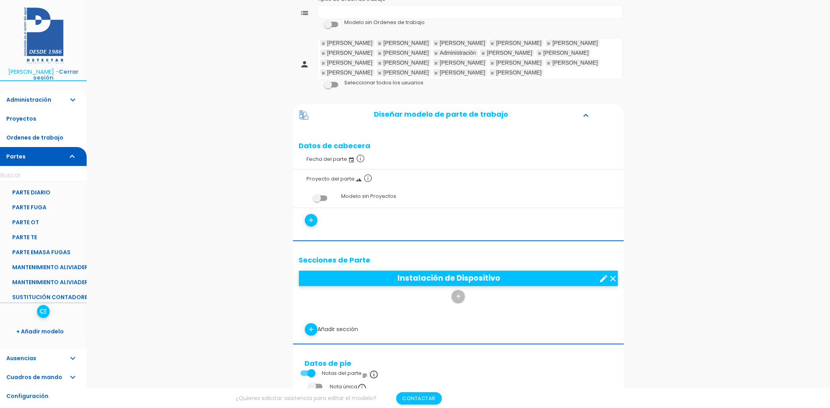
scroll to position [87, 0]
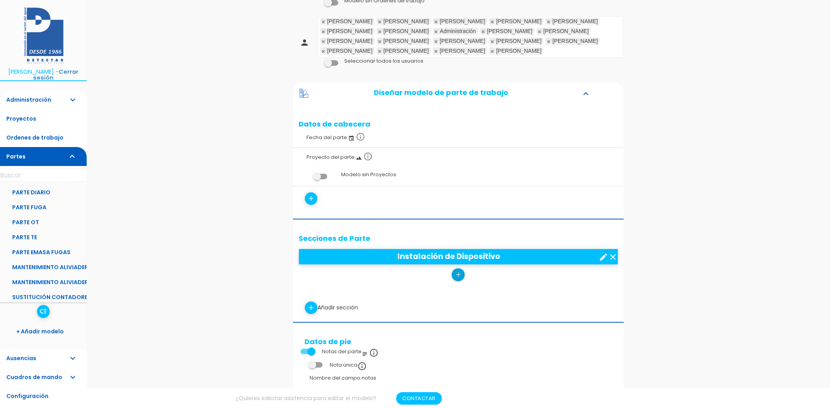
click at [458, 275] on icon "add" at bounding box center [457, 274] width 7 height 13
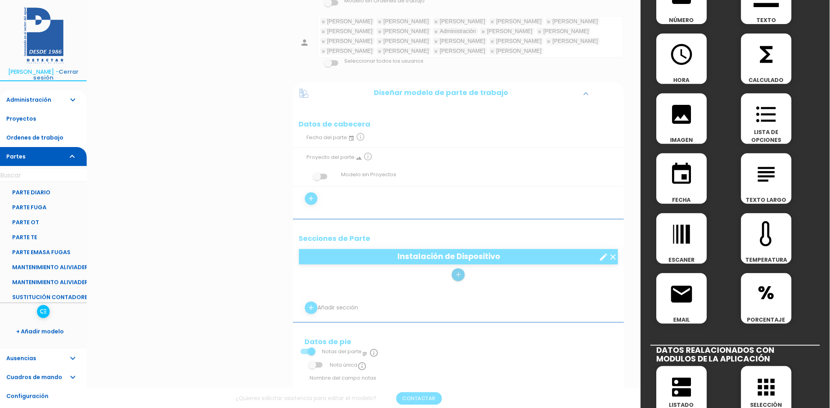
scroll to position [0, 0]
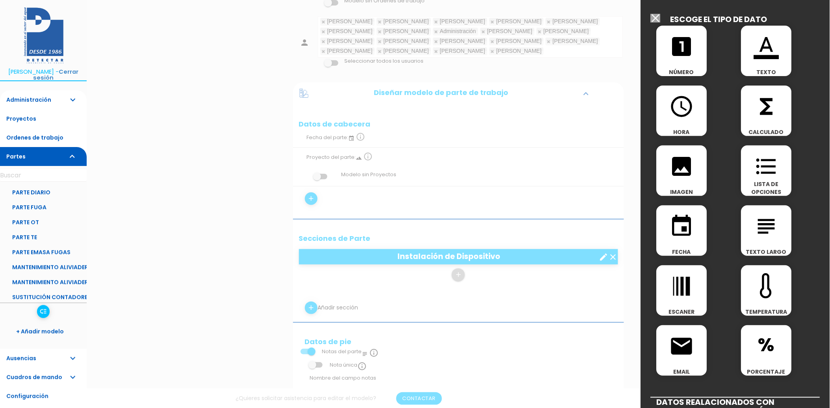
click at [769, 68] on span "TEXTO" at bounding box center [766, 72] width 50 height 8
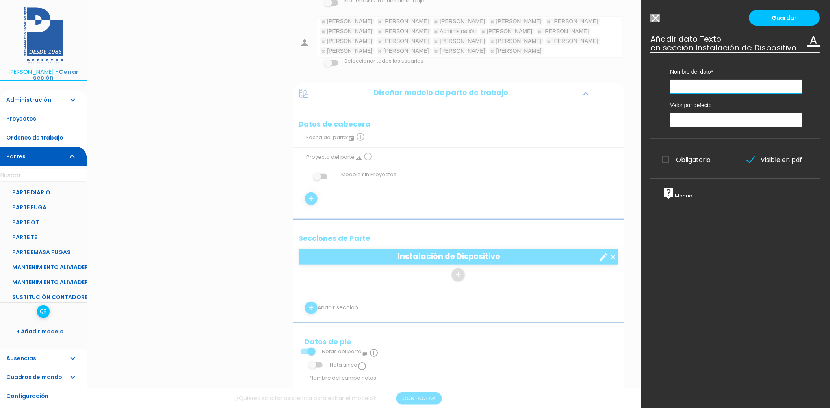
click at [746, 92] on input "text" at bounding box center [736, 87] width 132 height 14
drag, startPoint x: 782, startPoint y: 91, endPoint x: 726, endPoint y: 98, distance: 56.3
click at [726, 93] on input "Número de Serie del Dispositivo" at bounding box center [736, 87] width 132 height 14
type input "Número de Serie"
click at [684, 165] on span "Obligatorio" at bounding box center [686, 160] width 48 height 10
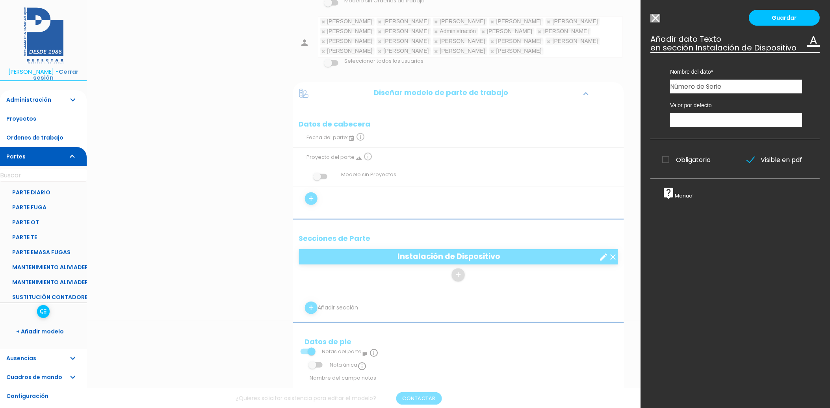
click at [0, 0] on input "Obligatorio" at bounding box center [0, 0] width 0 height 0
click at [764, 20] on link "Guardar" at bounding box center [784, 18] width 71 height 16
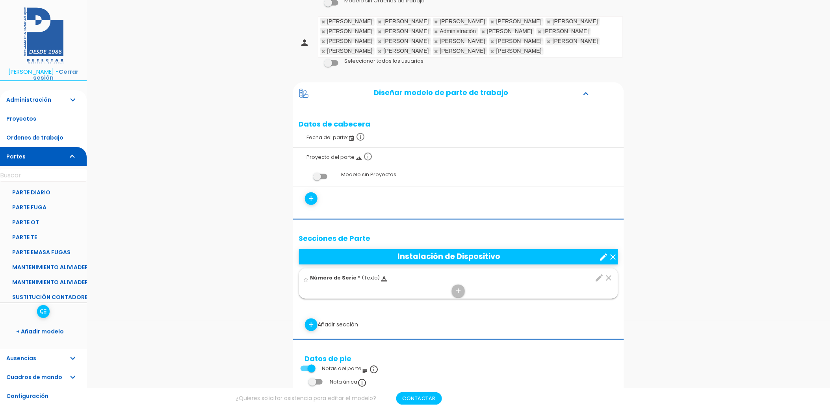
click at [596, 274] on icon "edit" at bounding box center [599, 277] width 9 height 9
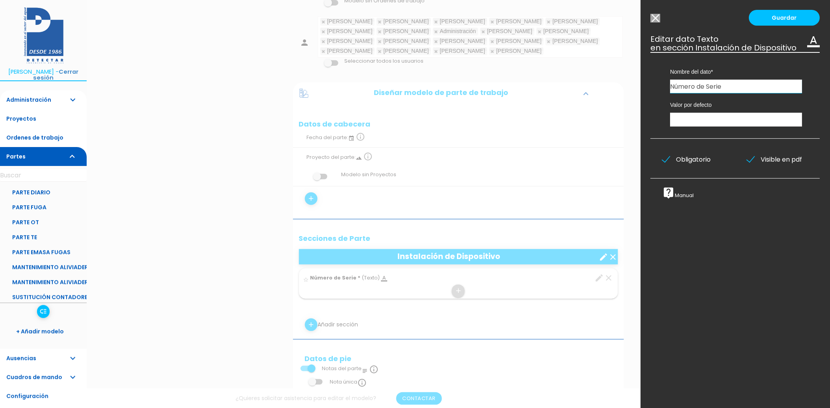
click at [810, 43] on icon "format_color_text" at bounding box center [813, 41] width 13 height 13
click at [653, 22] on input "Modelo sin Ordenes de trabajo" at bounding box center [656, 18] width 10 height 9
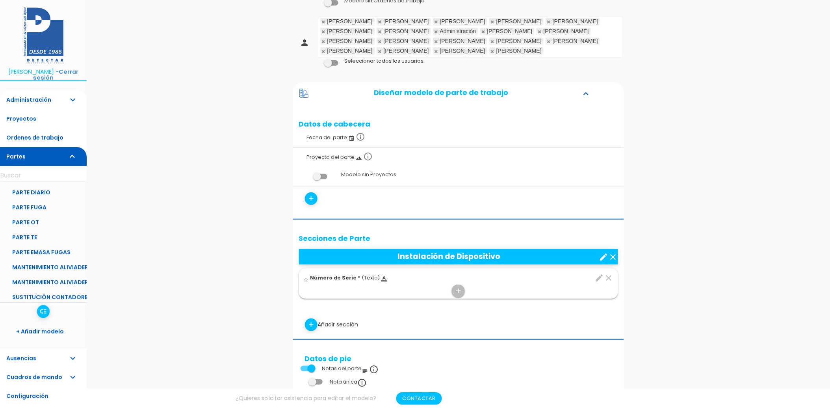
click at [608, 277] on icon "clear" at bounding box center [608, 277] width 9 height 9
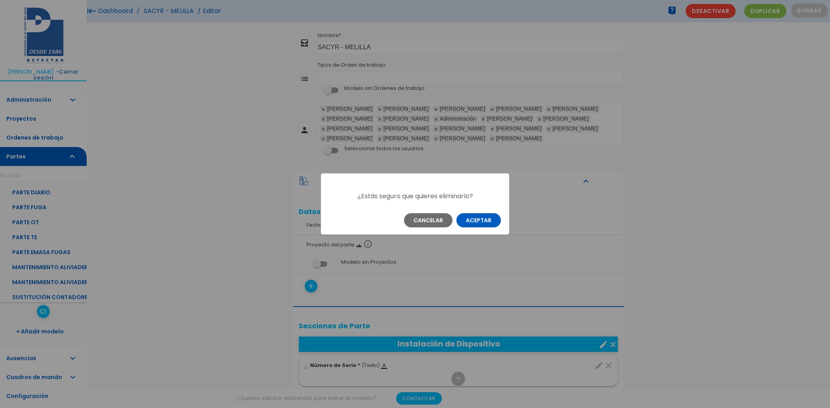
click at [473, 218] on button "Aceptar" at bounding box center [478, 220] width 44 height 14
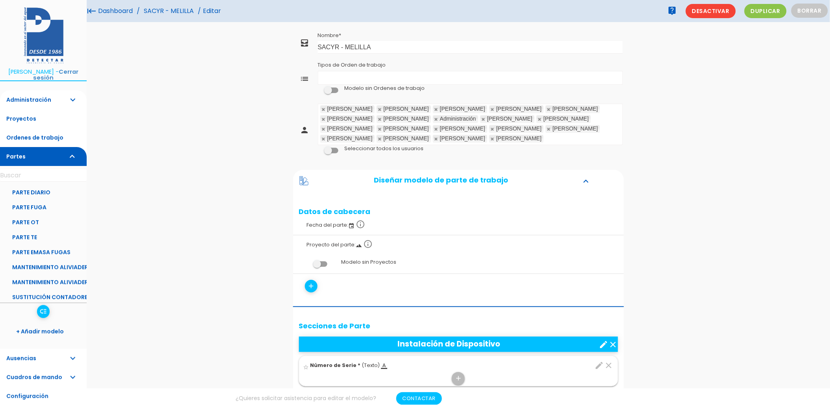
scroll to position [35, 0]
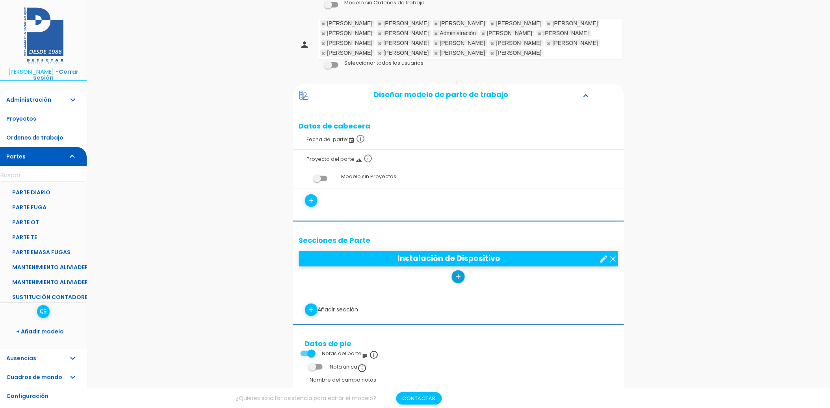
click at [457, 278] on icon "add" at bounding box center [457, 276] width 7 height 13
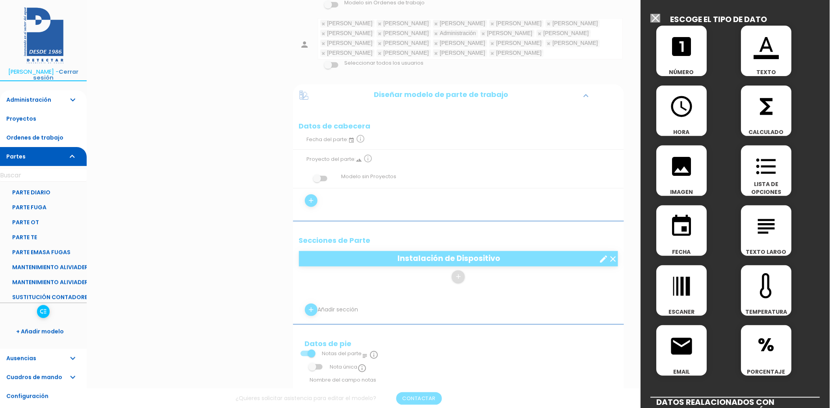
click at [682, 48] on icon "looks_one" at bounding box center [681, 46] width 25 height 25
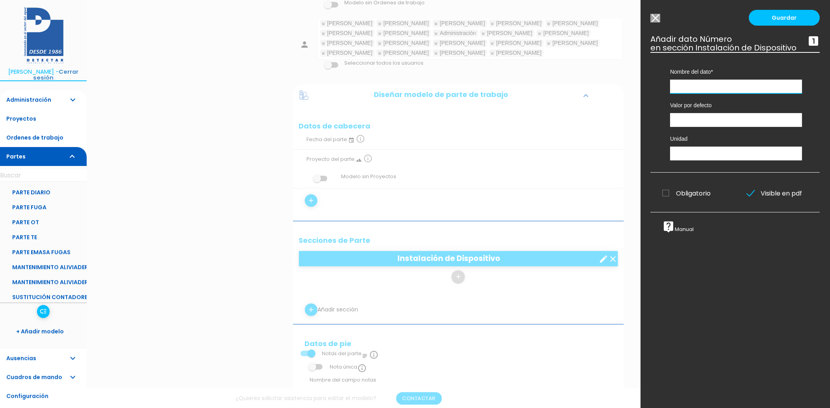
click at [699, 93] on input "text" at bounding box center [736, 87] width 132 height 14
type input "Número de Serie"
click at [708, 127] on input "number" at bounding box center [736, 120] width 132 height 14
click at [709, 158] on input "text" at bounding box center [736, 153] width 132 height 14
click at [718, 280] on div "Guardar ESCOGE EL TIPO DE DATO looks_one NÚMERO format_color_text TEXTO access_…" at bounding box center [735, 204] width 189 height 408
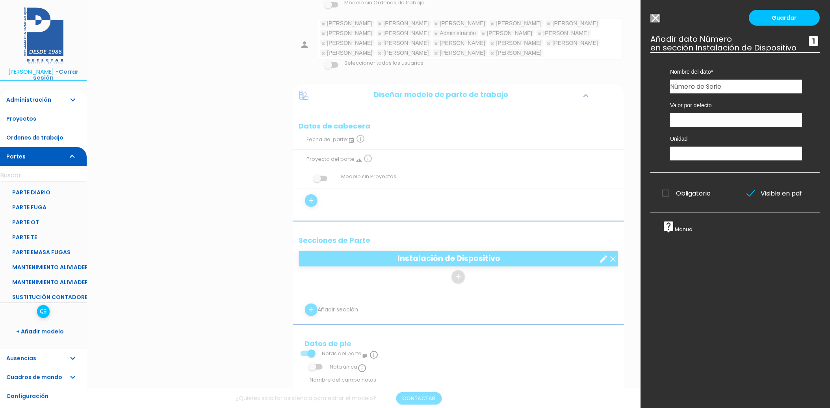
click at [668, 198] on span "Obligatorio" at bounding box center [686, 193] width 48 height 10
click at [0, 0] on input "Obligatorio" at bounding box center [0, 0] width 0 height 0
click at [766, 21] on link "Guardar" at bounding box center [784, 18] width 71 height 16
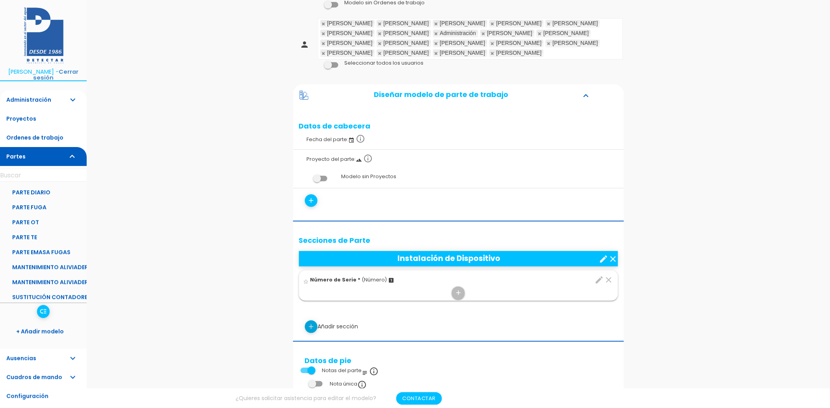
click at [308, 329] on icon "add" at bounding box center [310, 326] width 7 height 13
select select
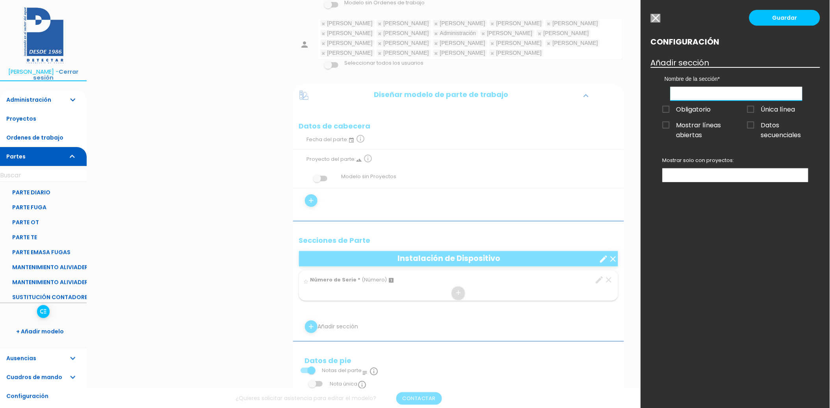
click at [718, 93] on input "text" at bounding box center [736, 94] width 132 height 14
type input "Tipo de Dispositivo"
click at [656, 19] on input "button" at bounding box center [656, 18] width 10 height 9
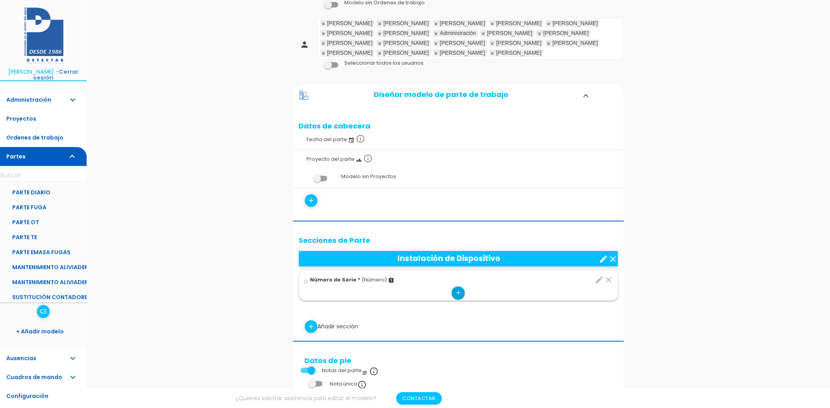
click at [458, 291] on icon "add" at bounding box center [457, 292] width 7 height 13
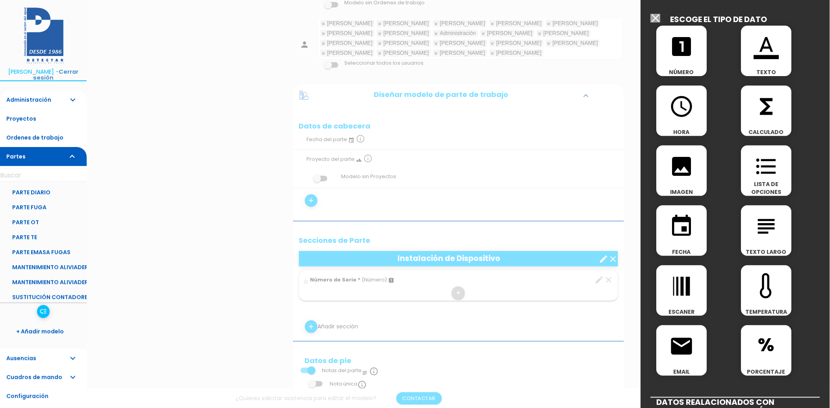
click at [765, 57] on icon "format_color_text" at bounding box center [766, 46] width 25 height 25
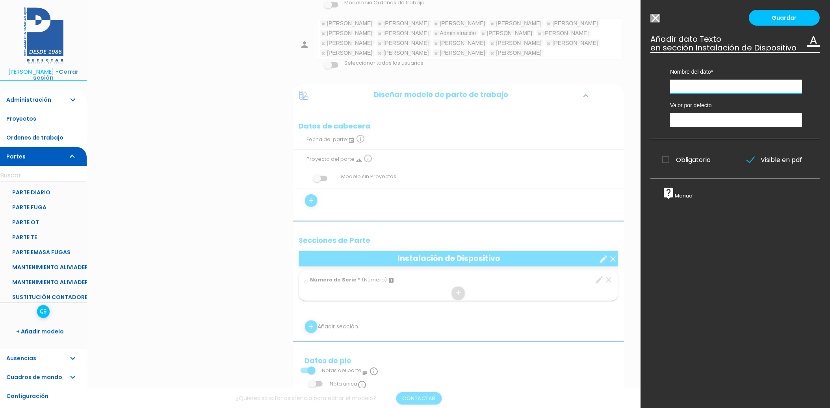
click at [728, 91] on input "text" at bounding box center [736, 87] width 132 height 14
click at [732, 266] on div "Guardar ESCOGE EL TIPO DE DATO looks_one NÚMERO format_color_text TEXTO access_…" at bounding box center [735, 204] width 189 height 408
click at [710, 124] on input "text" at bounding box center [736, 120] width 132 height 14
type input "P"
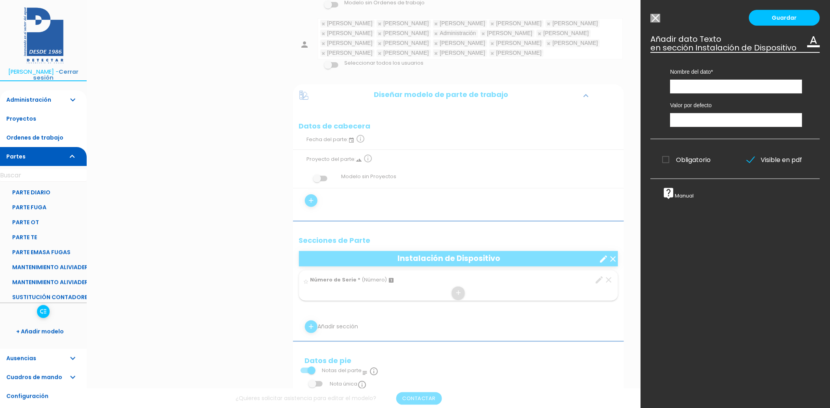
click at [658, 18] on input "Modelo sin Ordenes de trabajo" at bounding box center [656, 18] width 10 height 9
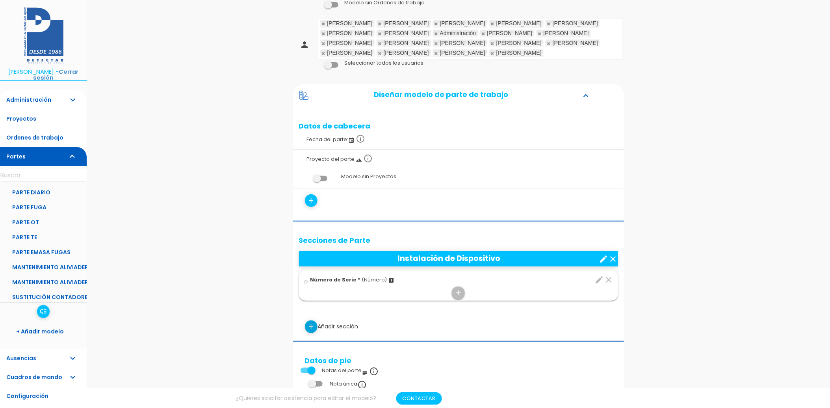
click at [312, 327] on icon "add" at bounding box center [310, 326] width 7 height 13
select select
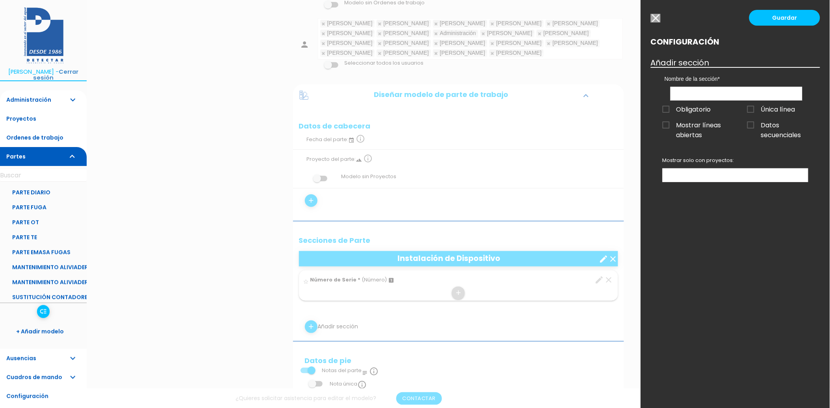
click at [378, 320] on div at bounding box center [415, 153] width 830 height 510
drag, startPoint x: 662, startPoint y: 16, endPoint x: 658, endPoint y: 19, distance: 5.5
click at [660, 17] on div "Guardar Configuración Añadir sección Nombre de la sección Instalación de Dispos…" at bounding box center [735, 204] width 189 height 408
click at [658, 19] on input "button" at bounding box center [656, 18] width 10 height 9
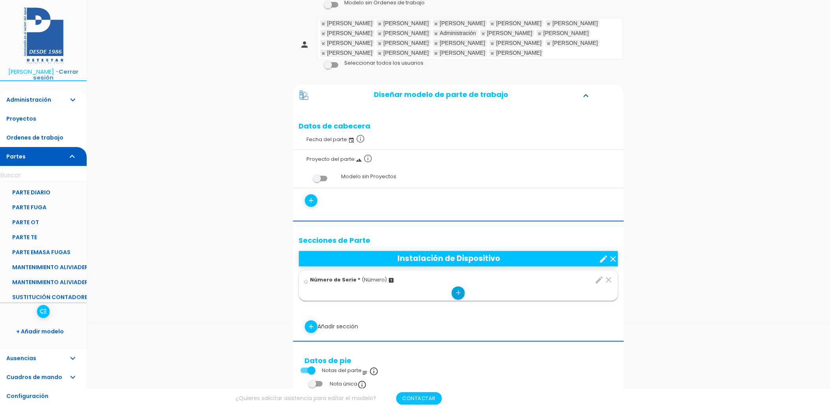
click at [457, 294] on icon "add" at bounding box center [457, 292] width 7 height 13
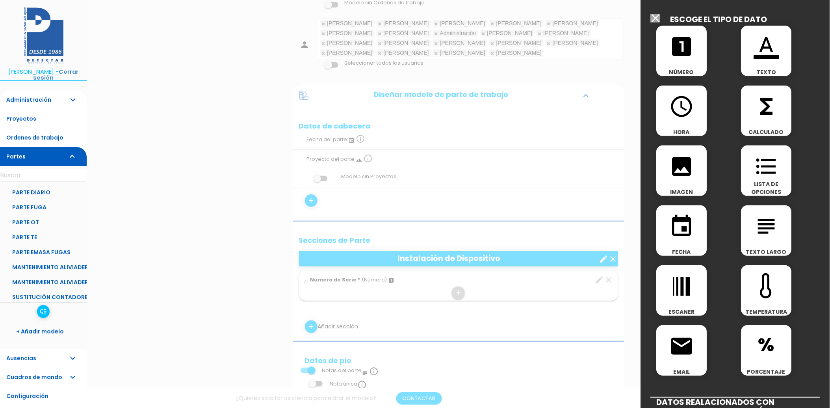
click at [769, 166] on icon "format_list_bulleted" at bounding box center [766, 166] width 25 height 25
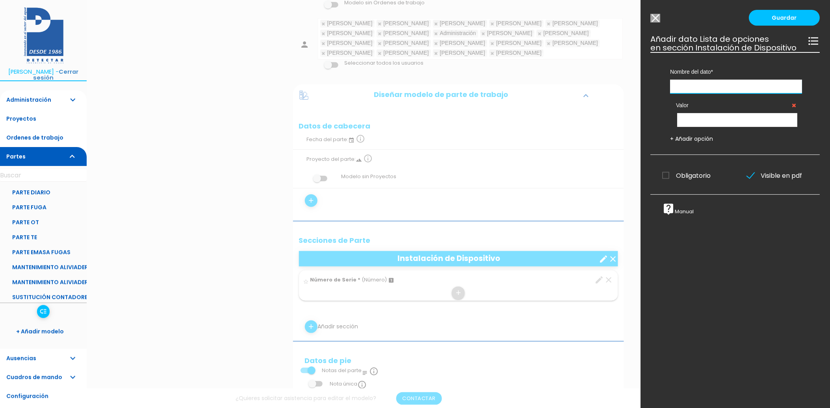
click at [703, 93] on input "text" at bounding box center [736, 87] width 132 height 14
type input "T"
type input "Instalado en"
click at [710, 125] on input "text" at bounding box center [737, 120] width 120 height 14
type input "Pozo"
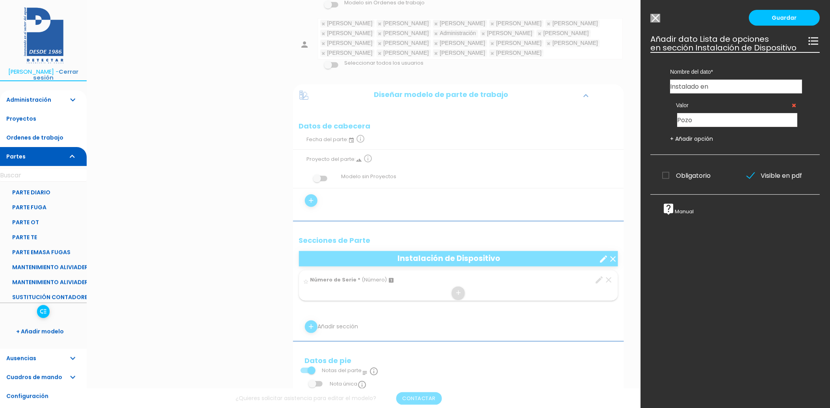
click at [695, 142] on div "Valor Pozo + Añadir opción" at bounding box center [736, 117] width 156 height 49
click at [692, 143] on link "+ Añadir opción" at bounding box center [691, 139] width 43 height 8
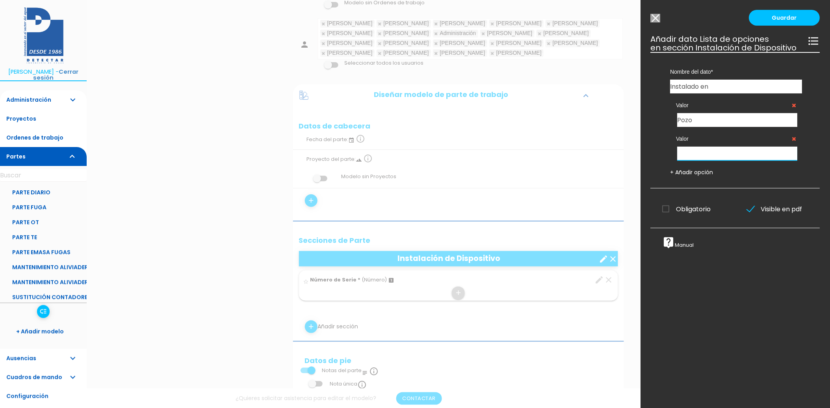
click at [703, 160] on input "text" at bounding box center [737, 153] width 120 height 14
type input "Aliviadero"
click at [669, 214] on span "Obligatorio" at bounding box center [686, 209] width 48 height 10
click at [0, 0] on input "Obligatorio" at bounding box center [0, 0] width 0 height 0
click at [776, 17] on link "Guardar" at bounding box center [784, 18] width 71 height 16
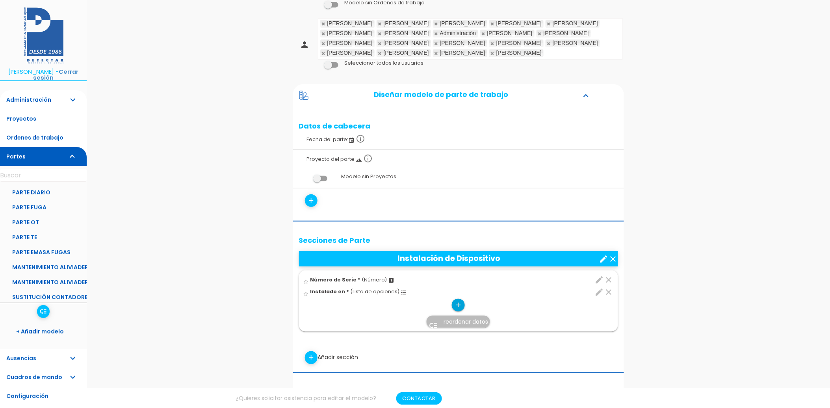
click at [461, 301] on icon "add" at bounding box center [457, 304] width 7 height 13
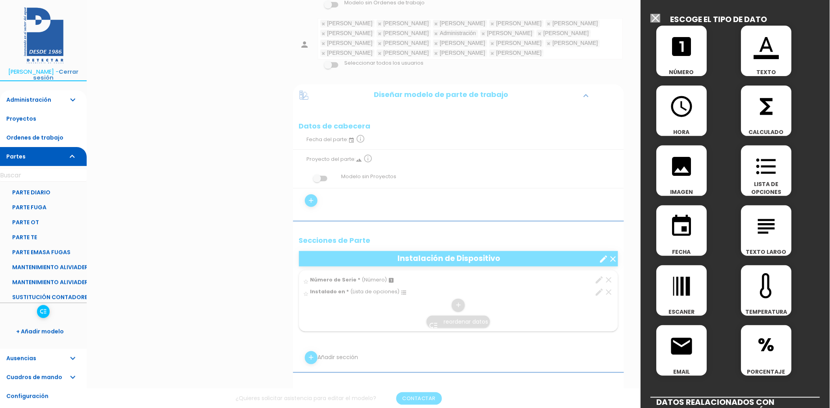
click at [765, 61] on div "format_color_text TEXTO" at bounding box center [766, 51] width 50 height 50
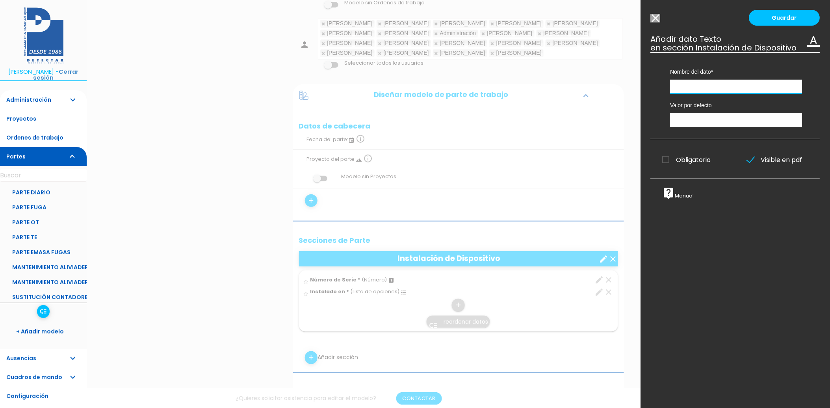
click at [727, 93] on input "text" at bounding box center [736, 87] width 132 height 14
type input "Calle"
click at [696, 127] on input "text" at bounding box center [736, 120] width 132 height 14
click at [666, 165] on span "Obligatorio" at bounding box center [686, 160] width 48 height 10
click at [0, 0] on input "Obligatorio" at bounding box center [0, 0] width 0 height 0
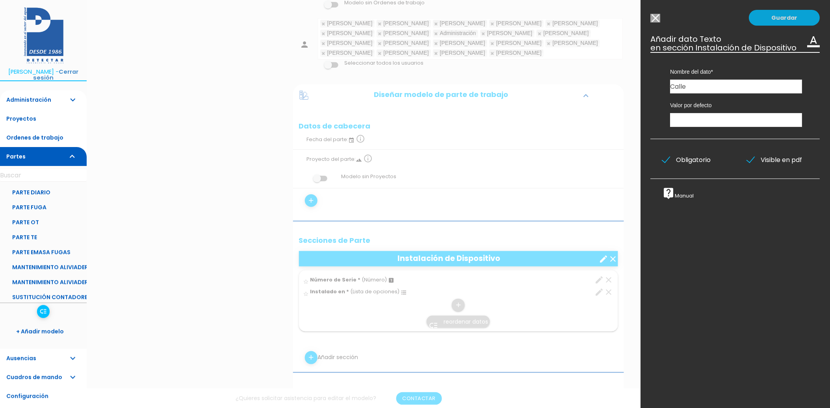
click at [778, 17] on link "Guardar" at bounding box center [784, 18] width 71 height 16
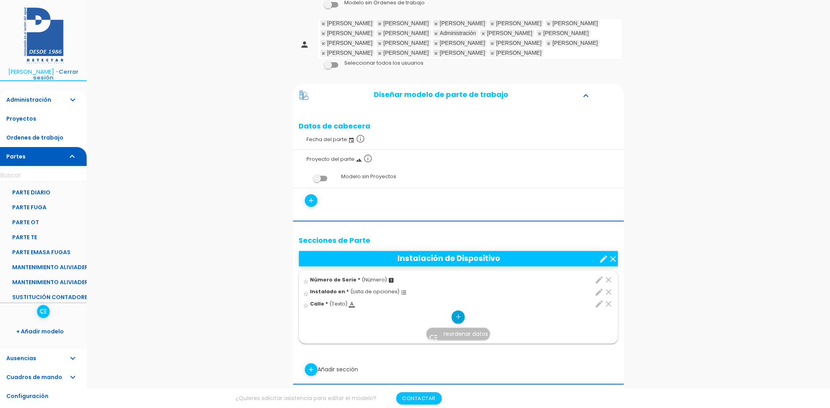
click at [458, 317] on icon "add" at bounding box center [457, 316] width 7 height 13
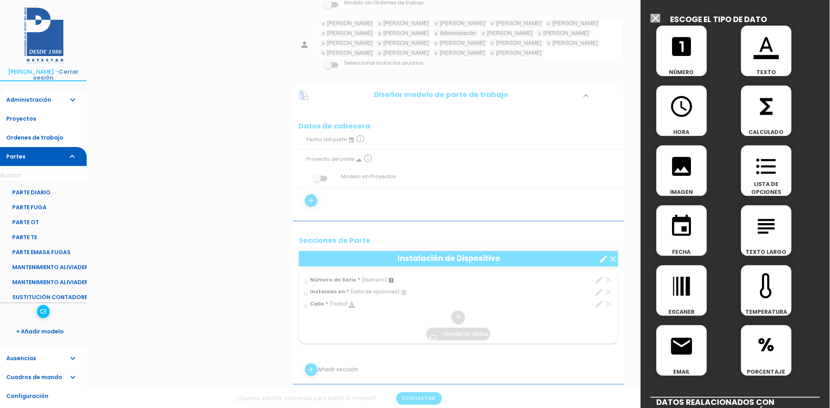
click at [675, 67] on div "looks_one NÚMERO" at bounding box center [681, 51] width 50 height 50
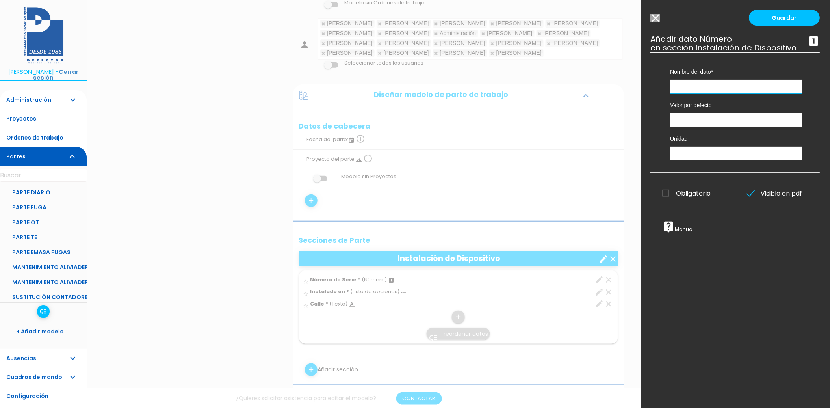
click at [686, 93] on input "text" at bounding box center [736, 87] width 132 height 14
type input "Número de la Calle"
click at [664, 198] on span "Obligatorio" at bounding box center [686, 193] width 48 height 10
click at [0, 0] on input "Obligatorio" at bounding box center [0, 0] width 0 height 0
click at [789, 16] on link "Guardar" at bounding box center [784, 18] width 71 height 16
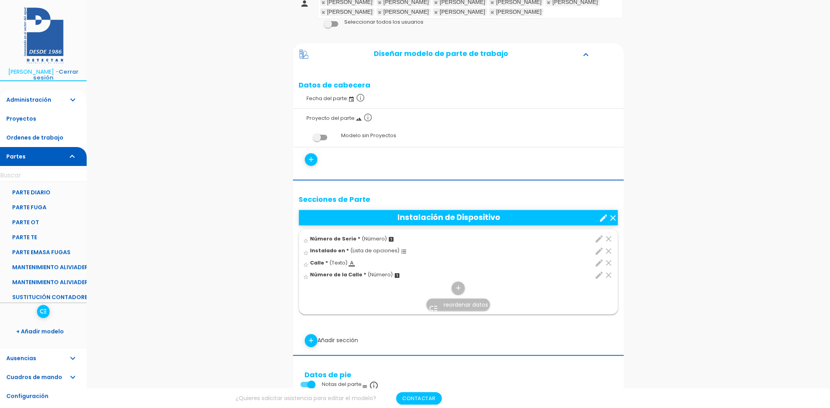
scroll to position [173, 0]
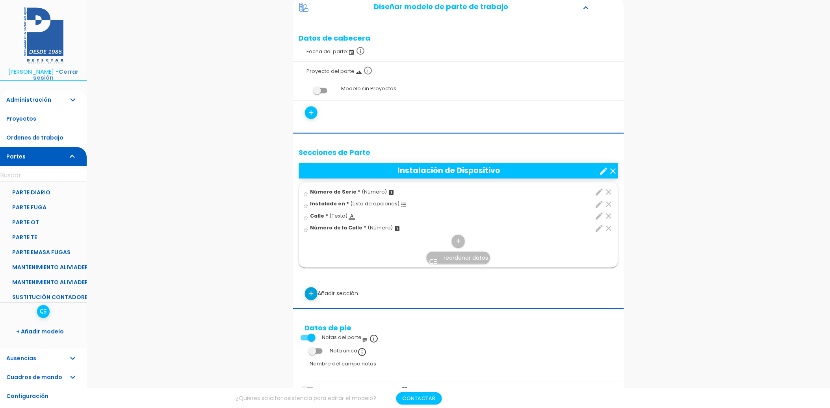
click at [311, 295] on icon "add" at bounding box center [310, 293] width 7 height 13
select select
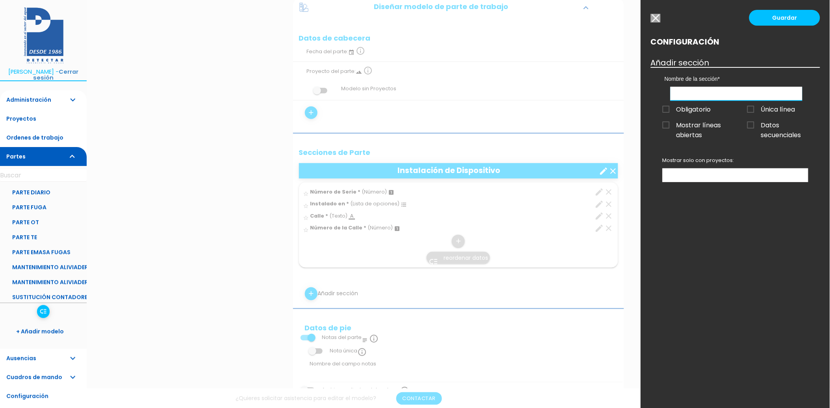
click at [730, 95] on input "text" at bounding box center [736, 94] width 132 height 14
type input "Imágenes"
click at [664, 111] on span "Obligatorio" at bounding box center [686, 109] width 48 height 10
click at [0, 0] on input "Obligatorio" at bounding box center [0, 0] width 0 height 0
click at [711, 172] on ul at bounding box center [735, 175] width 145 height 13
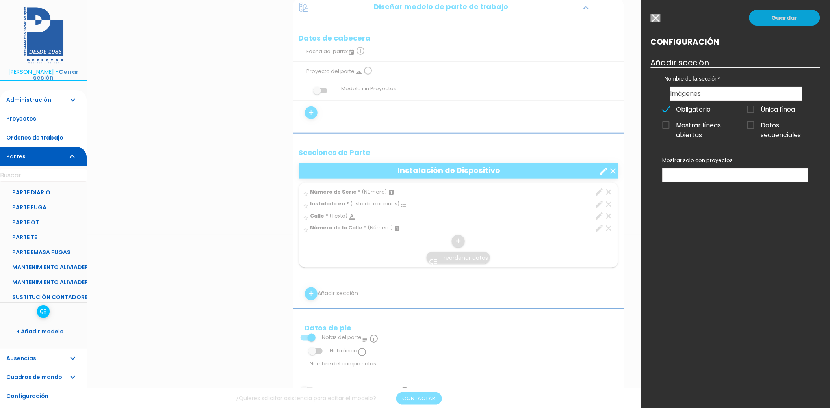
click at [773, 18] on link "Guardar" at bounding box center [784, 18] width 71 height 16
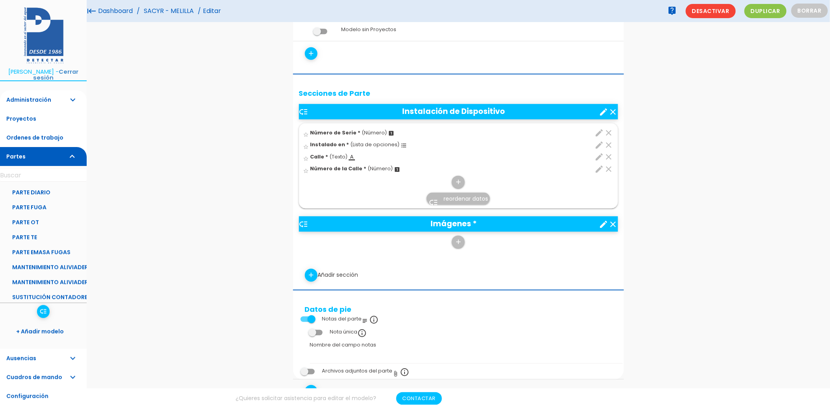
scroll to position [178, 0]
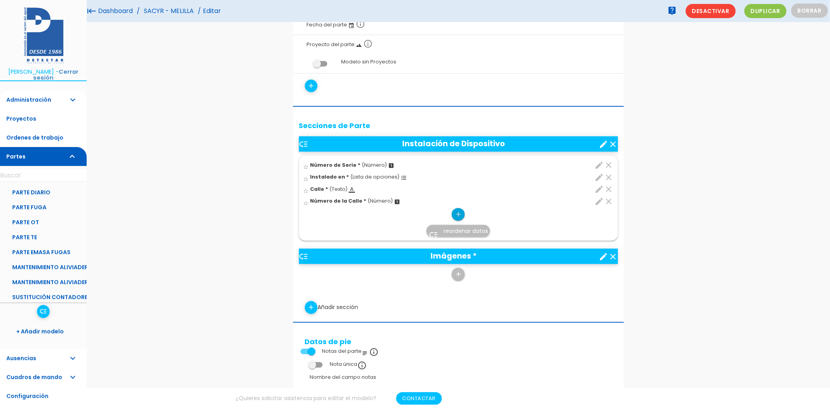
click at [459, 217] on icon "add" at bounding box center [457, 214] width 7 height 13
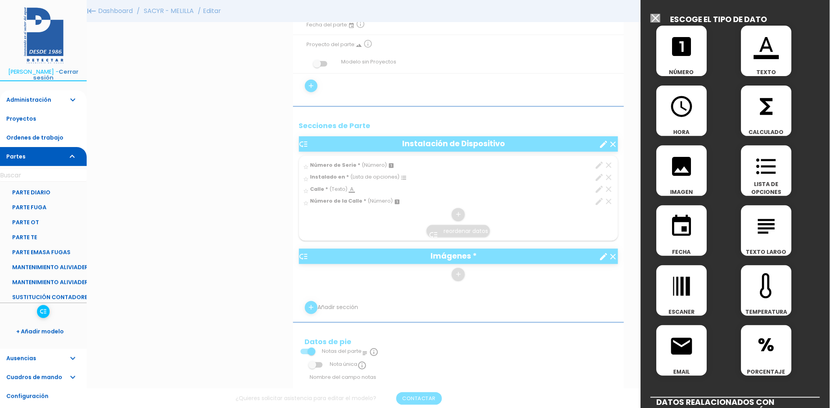
click at [761, 46] on icon "format_color_text" at bounding box center [766, 46] width 25 height 25
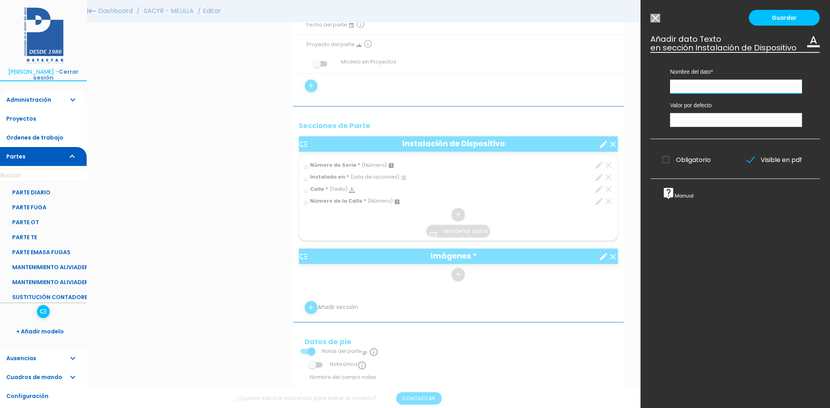
click at [719, 92] on input "text" at bounding box center [736, 87] width 132 height 14
type input "Ubicación"
click at [749, 127] on input "text" at bounding box center [736, 120] width 132 height 14
click at [654, 12] on div "Guardar ESCOGE EL TIPO DE DATO looks_one NÚMERO format_color_text TEXTO access_…" at bounding box center [735, 204] width 189 height 408
click at [656, 16] on input "Modelo sin Ordenes de trabajo" at bounding box center [656, 18] width 10 height 9
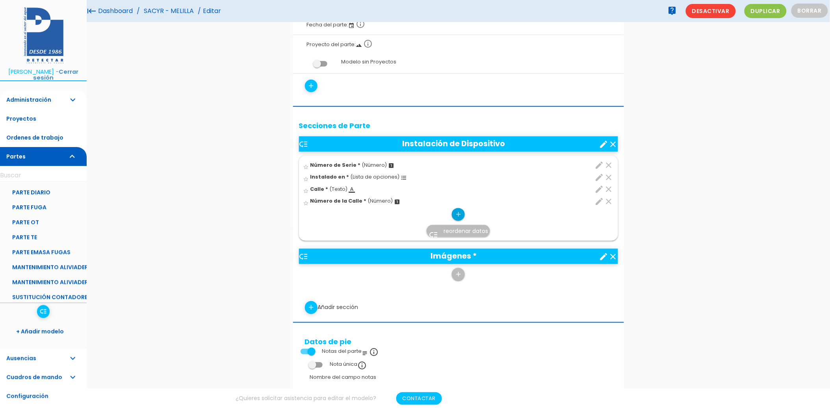
click at [453, 212] on link "add" at bounding box center [458, 214] width 13 height 13
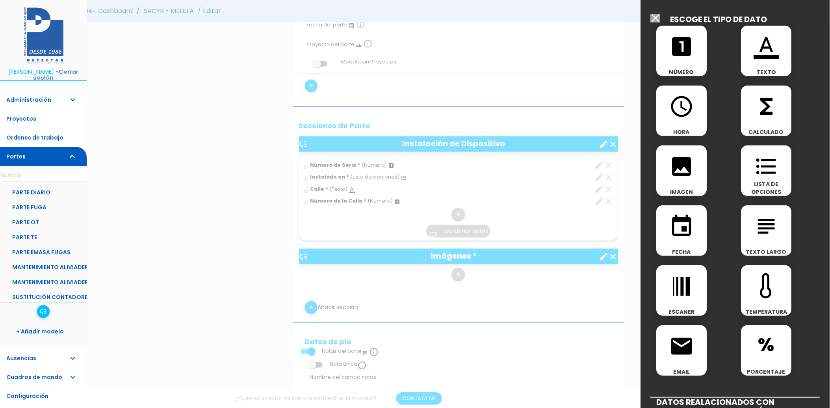
click at [759, 176] on icon "format_list_bulleted" at bounding box center [766, 166] width 25 height 25
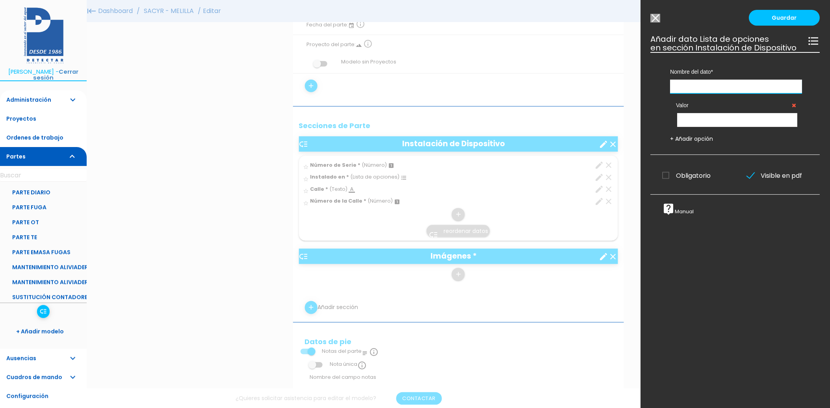
click at [723, 93] on input "text" at bounding box center [736, 87] width 132 height 14
type input "Ubicación"
click at [715, 127] on input "text" at bounding box center [737, 120] width 120 height 14
type input "Acera"
click at [692, 143] on link "+ Añadir opción" at bounding box center [691, 139] width 43 height 8
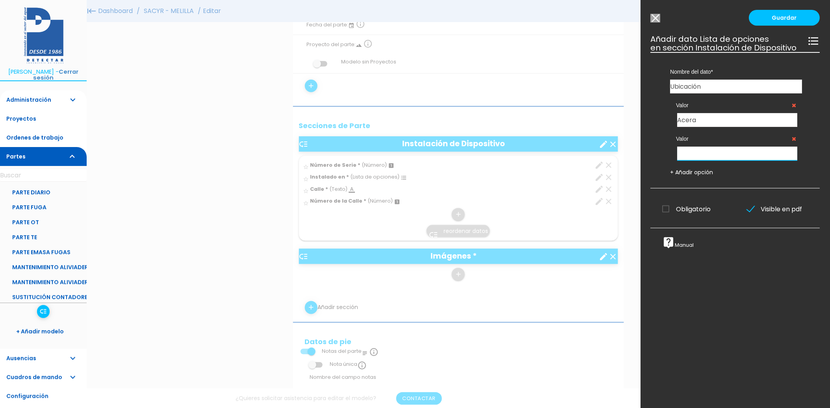
click at [697, 158] on input "text" at bounding box center [737, 153] width 120 height 14
type input "Calzada"
click at [699, 176] on link "+ Añadir opción" at bounding box center [691, 172] width 43 height 8
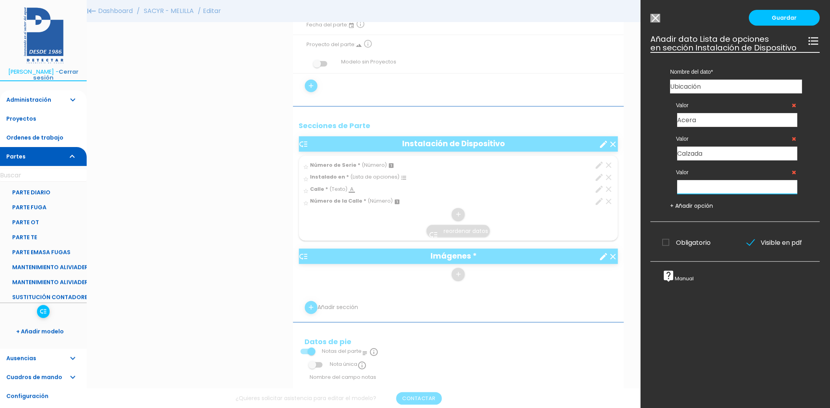
click at [700, 194] on input "text" at bounding box center [737, 187] width 120 height 14
click at [700, 194] on input "Jardinera" at bounding box center [737, 187] width 120 height 14
type input "Z"
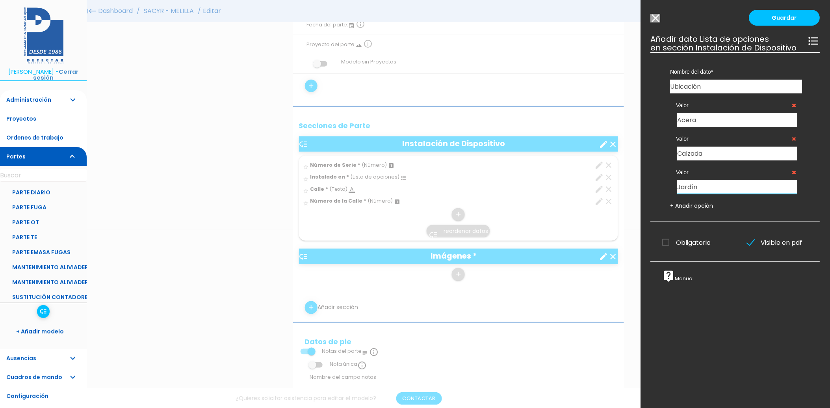
type input "Jardín"
click at [697, 209] on link "+ Añadir opción" at bounding box center [691, 206] width 43 height 8
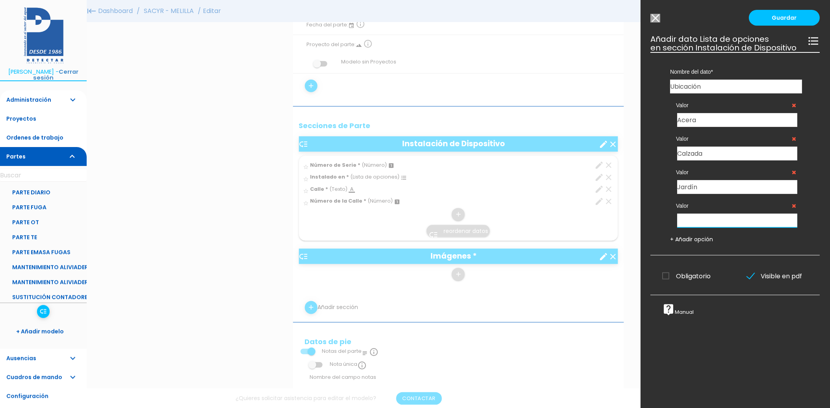
click at [695, 222] on input "text" at bounding box center [737, 220] width 120 height 14
click at [695, 222] on input "Aparcamiento" at bounding box center [737, 220] width 120 height 14
type input "Aparcamiento"
click at [792, 208] on icon at bounding box center [794, 206] width 4 height 6
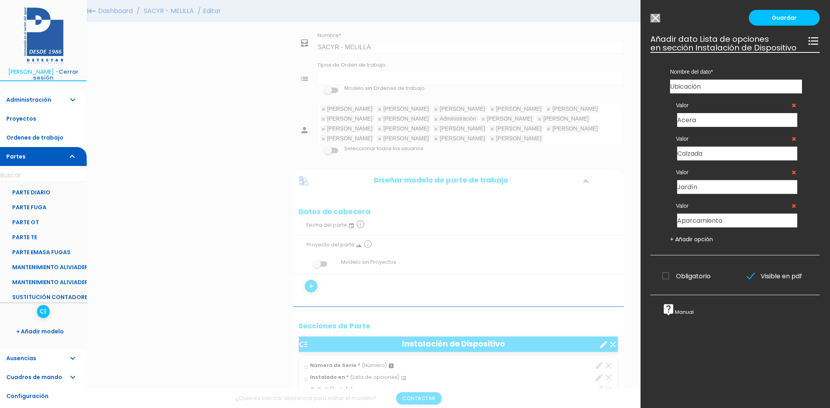
click at [792, 208] on icon at bounding box center [794, 206] width 4 height 6
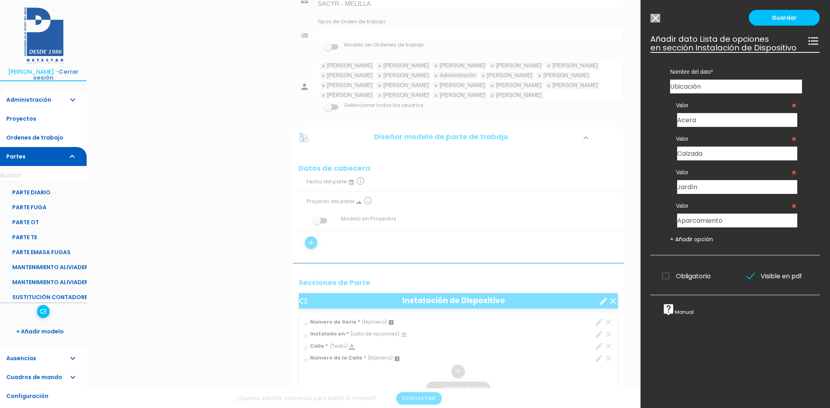
scroll to position [44, 0]
click at [792, 208] on icon at bounding box center [794, 206] width 4 height 6
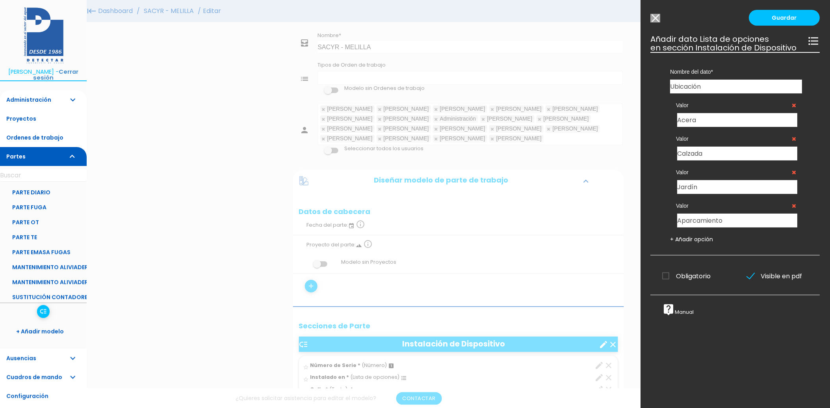
click at [792, 208] on icon at bounding box center [794, 206] width 4 height 6
click at [740, 237] on div "Valor Acera Valor Calzada Valor Jardín Valor Aparcamiento + Añadir opción" at bounding box center [736, 168] width 156 height 150
click at [734, 227] on input "Aparcamiento" at bounding box center [737, 220] width 120 height 14
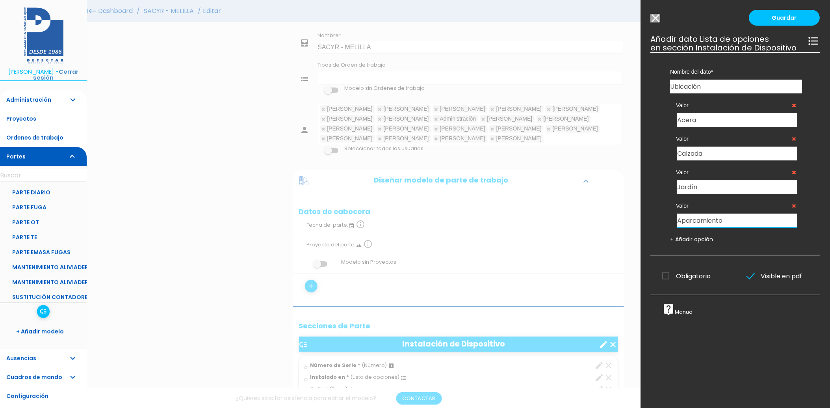
click at [734, 227] on input "Aparcamiento" at bounding box center [737, 220] width 120 height 14
click at [792, 208] on icon at bounding box center [794, 206] width 4 height 6
click at [773, 19] on link "Guardar" at bounding box center [784, 18] width 71 height 16
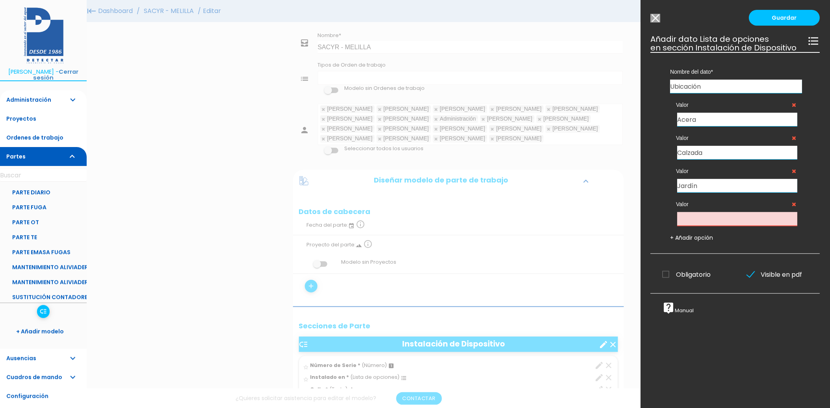
click at [706, 235] on div "Valor Acera Valor Calzada Valor Jardín Valor + Añadir opción" at bounding box center [736, 167] width 156 height 148
click at [699, 226] on input "text" at bounding box center [737, 219] width 120 height 14
click at [656, 20] on input "Modelo sin Ordenes de trabajo" at bounding box center [656, 18] width 10 height 9
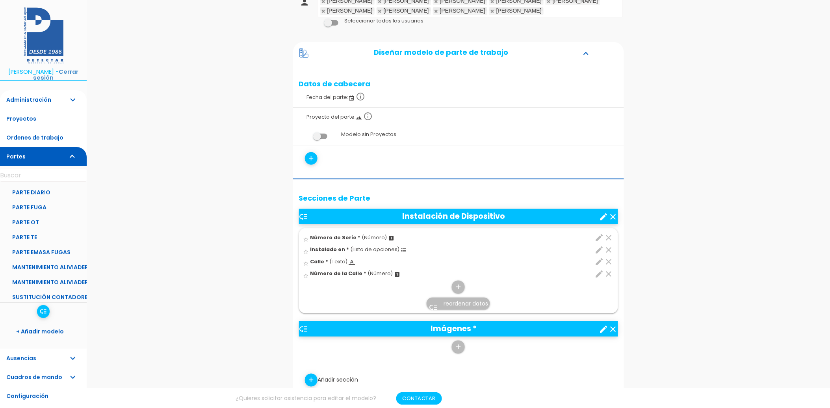
scroll to position [131, 0]
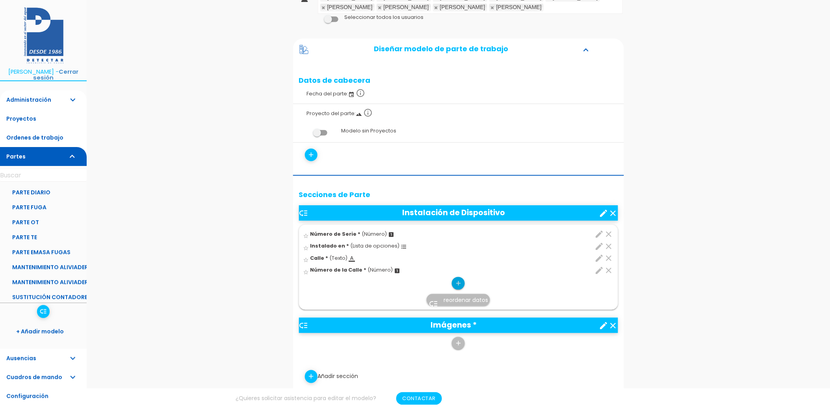
click at [459, 284] on icon "add" at bounding box center [457, 283] width 7 height 13
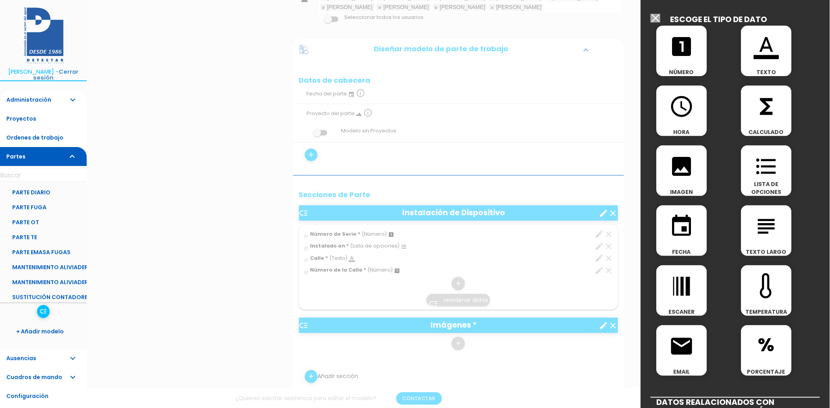
click at [755, 162] on icon "format_list_bulleted" at bounding box center [766, 166] width 25 height 25
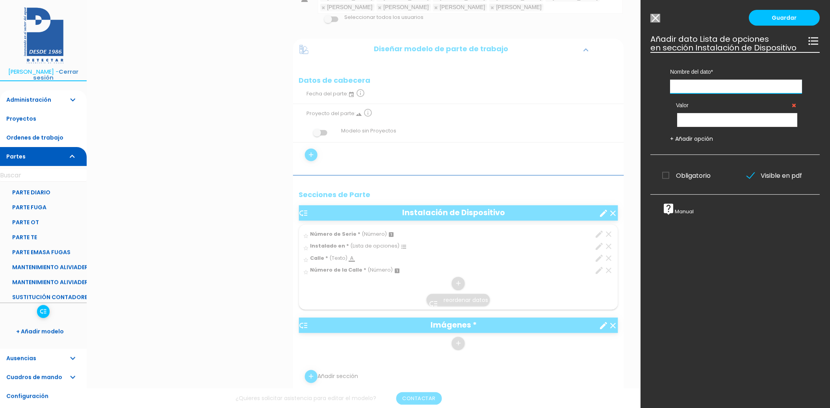
click at [721, 93] on input "text" at bounding box center [736, 87] width 132 height 14
type input "Ubicación"
click at [717, 123] on input "text" at bounding box center [737, 120] width 120 height 14
type input "A"
type input "Calzada"
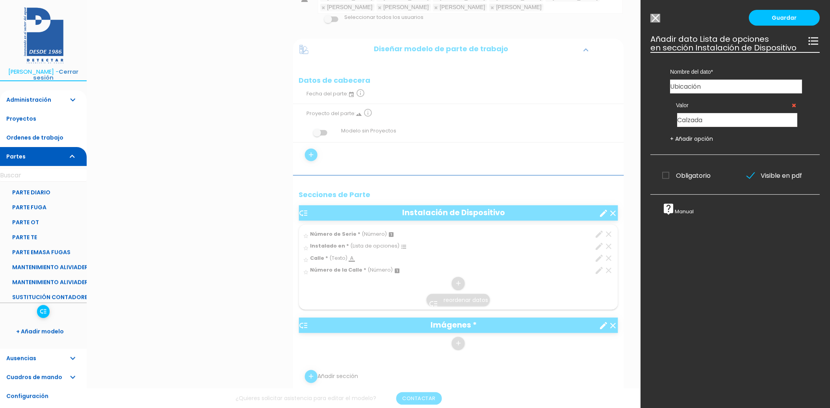
click at [683, 151] on div "Nombre del dato Número de Serie Instalado en Calle Número de la Calle Ubicación…" at bounding box center [735, 103] width 169 height 103
click at [690, 143] on link "+ Añadir opción" at bounding box center [691, 139] width 43 height 8
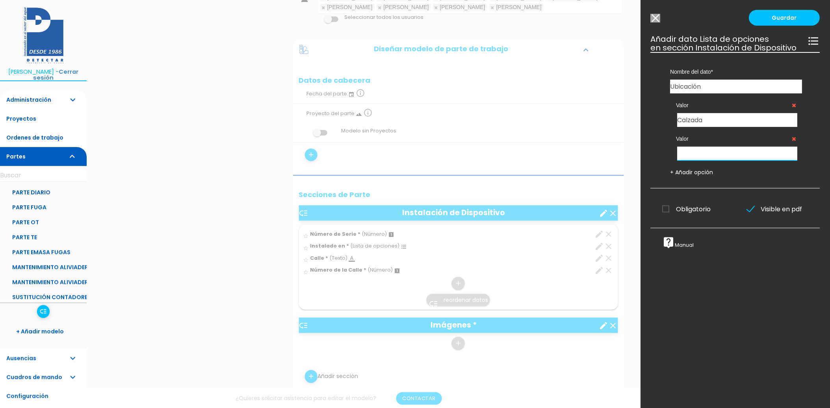
click at [704, 160] on input "text" at bounding box center [737, 153] width 120 height 14
type input "Acera"
click at [685, 176] on link "+ Añadir opción" at bounding box center [691, 172] width 43 height 8
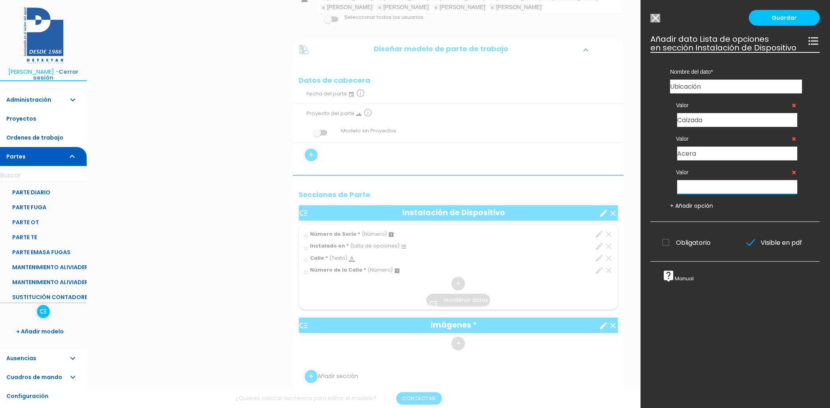
click at [691, 192] on input "text" at bounding box center [737, 187] width 120 height 14
type input "J"
click at [721, 194] on input "Zona Jardinada" at bounding box center [737, 187] width 120 height 14
type input "Zona Ajardinada"
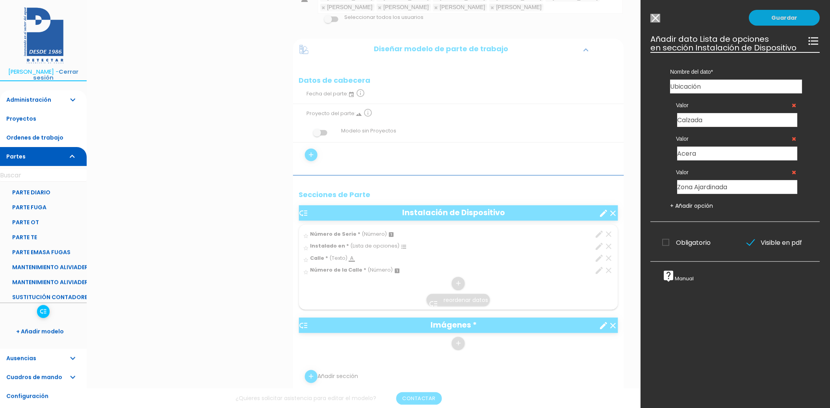
click at [766, 20] on link "Guardar" at bounding box center [784, 18] width 71 height 16
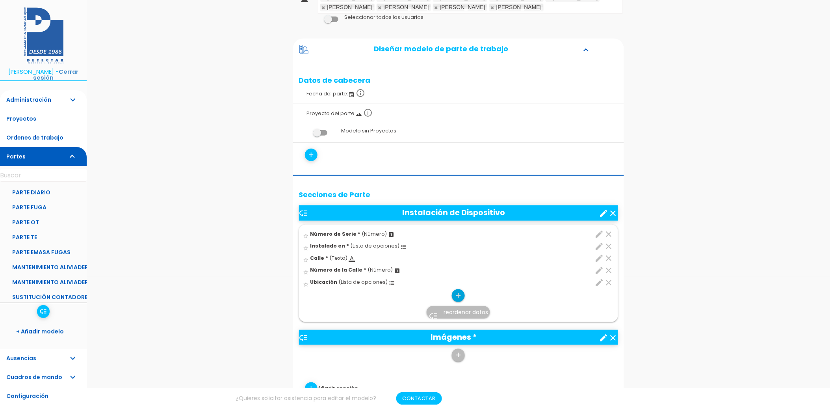
click at [457, 296] on icon "add" at bounding box center [457, 295] width 7 height 13
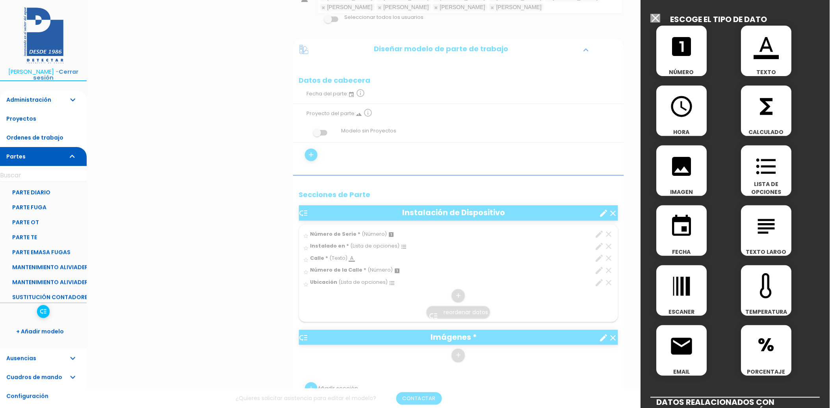
click at [676, 48] on icon "looks_one" at bounding box center [681, 46] width 25 height 25
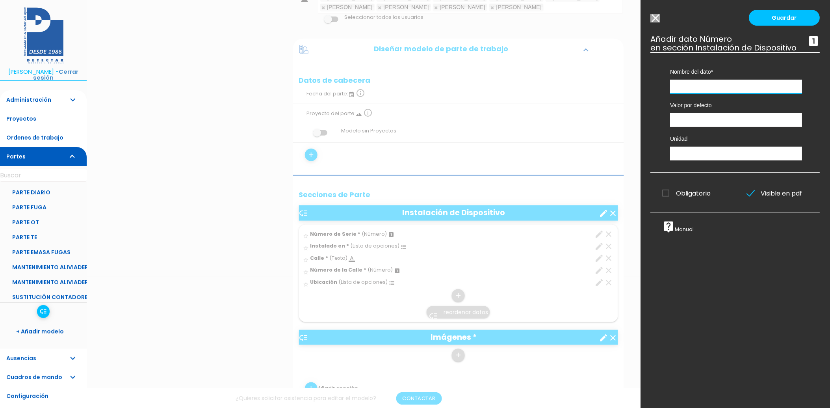
click at [690, 93] on input "text" at bounding box center [736, 87] width 132 height 14
type input "Dispositivo Instalado Número"
click at [785, 18] on link "Guardar" at bounding box center [784, 18] width 71 height 16
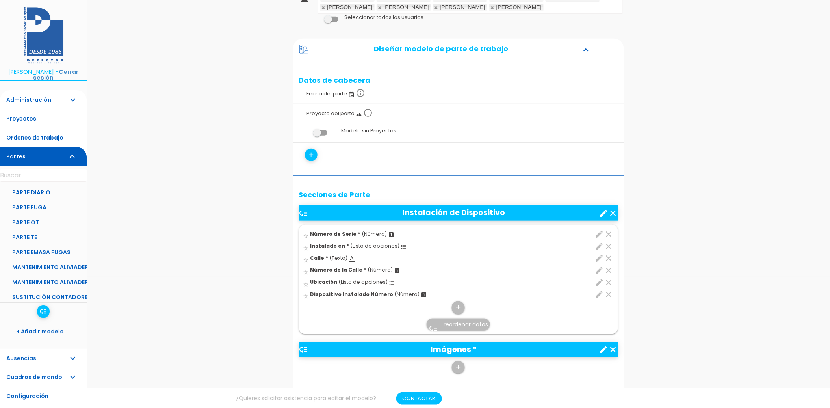
click at [467, 327] on span "reordenar datos" at bounding box center [465, 324] width 44 height 8
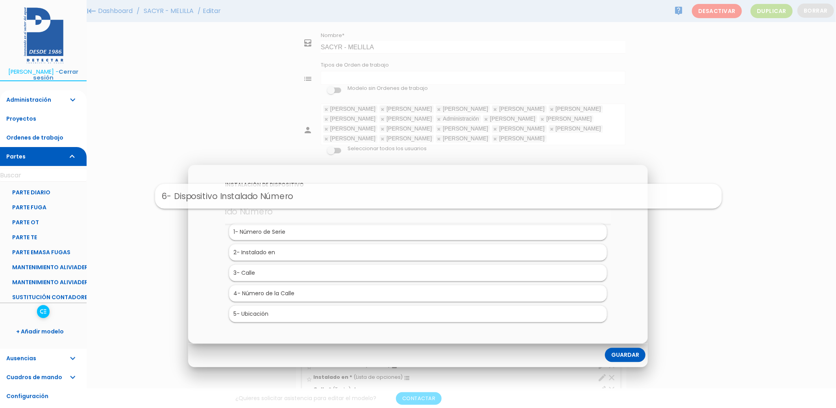
drag, startPoint x: 268, startPoint y: 316, endPoint x: 288, endPoint y: 198, distance: 119.1
click at [613, 353] on link "Guardar" at bounding box center [625, 355] width 41 height 14
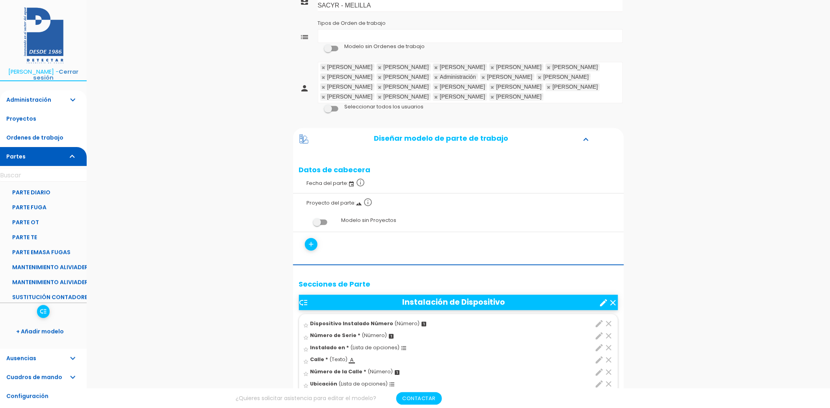
scroll to position [87, 0]
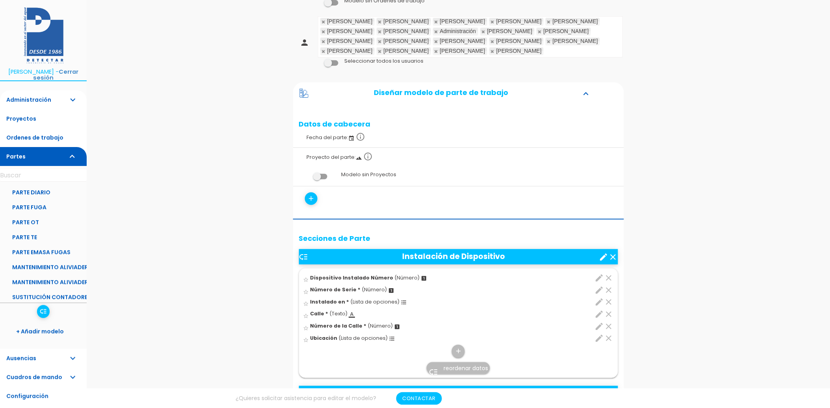
click at [597, 275] on icon "edit" at bounding box center [599, 277] width 9 height 9
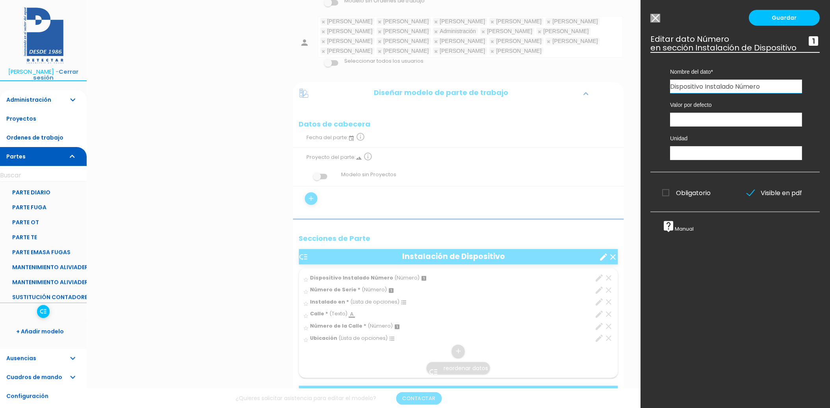
drag, startPoint x: 780, startPoint y: 96, endPoint x: 663, endPoint y: 100, distance: 116.7
click at [663, 93] on div "Nombre del dato Dispositivo Instalado Número Número de Serie Instalado en Calle…" at bounding box center [736, 72] width 156 height 41
type input "Número Dispositivo Instalado"
click at [667, 198] on span "Obligatorio" at bounding box center [686, 193] width 48 height 10
click at [0, 0] on input "Obligatorio" at bounding box center [0, 0] width 0 height 0
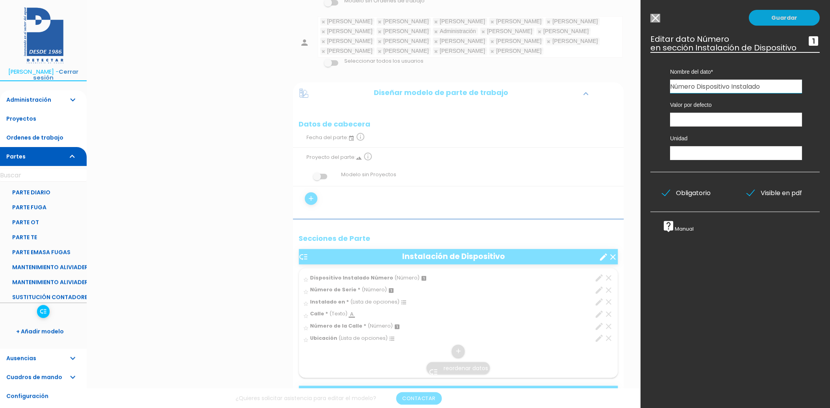
click at [778, 20] on link "Guardar" at bounding box center [784, 18] width 71 height 16
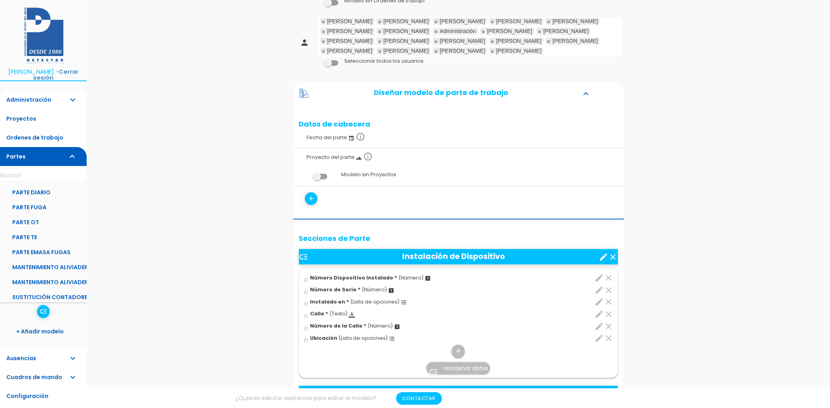
click at [333, 339] on span "Ubicación" at bounding box center [323, 337] width 27 height 7
click at [0, 0] on input "star_border" at bounding box center [0, 0] width 0 height 0
click at [342, 336] on span "(Lista de opciones)" at bounding box center [363, 337] width 49 height 7
click at [0, 0] on input "star" at bounding box center [0, 0] width 0 height 0
click at [307, 341] on icon "star" at bounding box center [306, 340] width 6 height 6
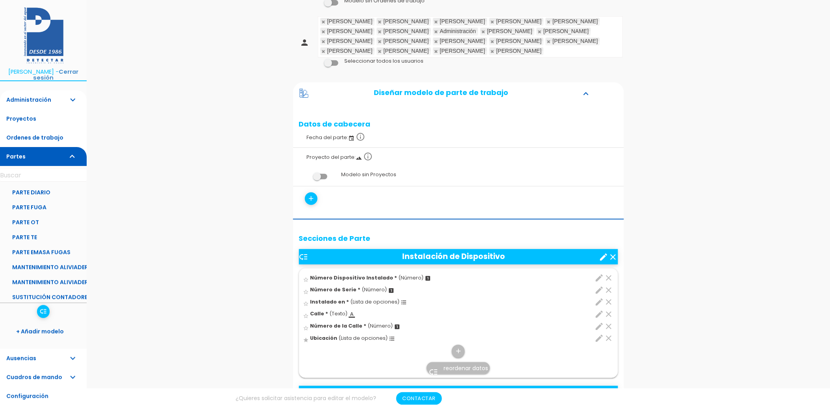
click at [593, 336] on div "clear edit" at bounding box center [588, 338] width 52 height 10
click at [0, 0] on input "star" at bounding box center [0, 0] width 0 height 0
click at [596, 336] on icon "edit" at bounding box center [599, 337] width 9 height 9
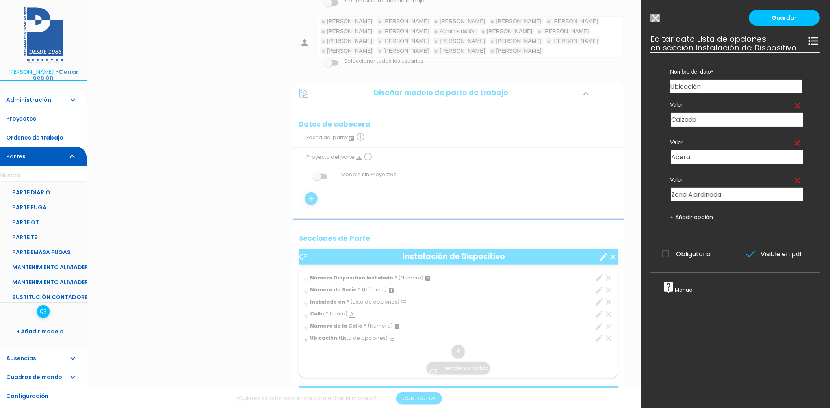
click at [666, 259] on span "Obligatorio" at bounding box center [686, 254] width 48 height 10
click at [0, 0] on input "Obligatorio" at bounding box center [0, 0] width 0 height 0
click at [777, 22] on link "Guardar" at bounding box center [784, 18] width 71 height 16
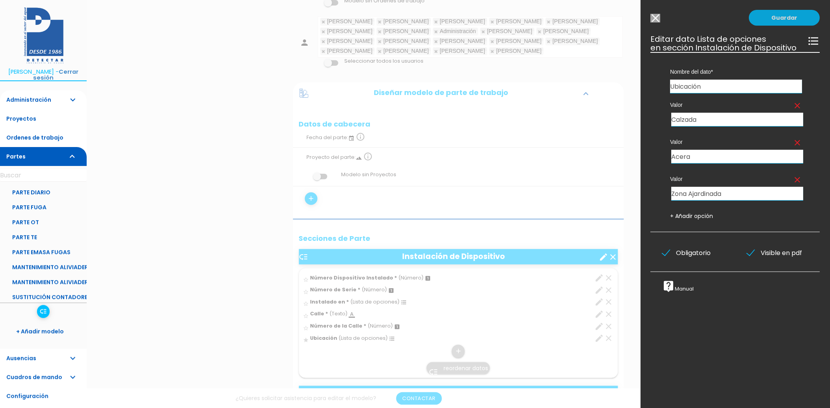
click at [786, 17] on link "Guardar" at bounding box center [784, 18] width 71 height 16
click at [530, 184] on div at bounding box center [415, 153] width 830 height 510
click at [654, 22] on input "Modelo sin Ordenes de trabajo" at bounding box center [656, 18] width 10 height 9
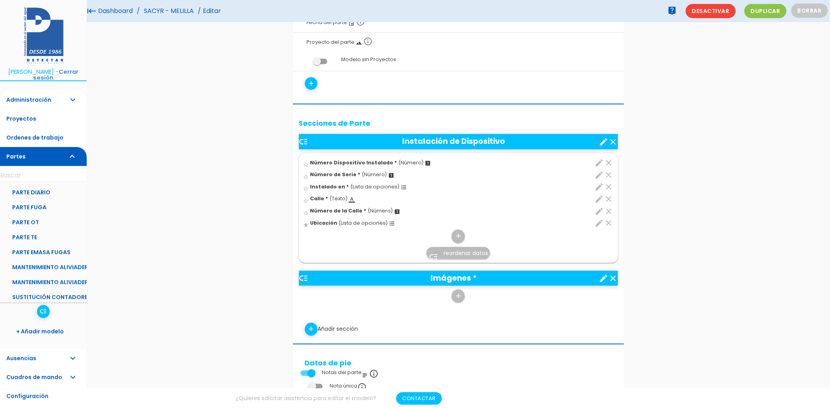
scroll to position [175, 0]
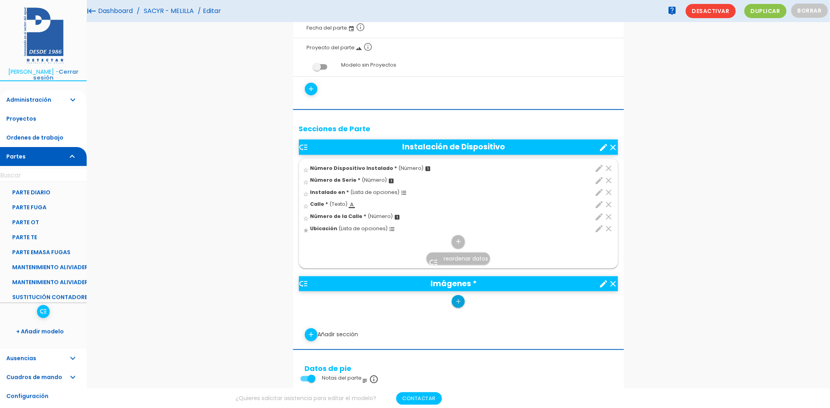
click at [460, 301] on icon "add" at bounding box center [457, 301] width 7 height 13
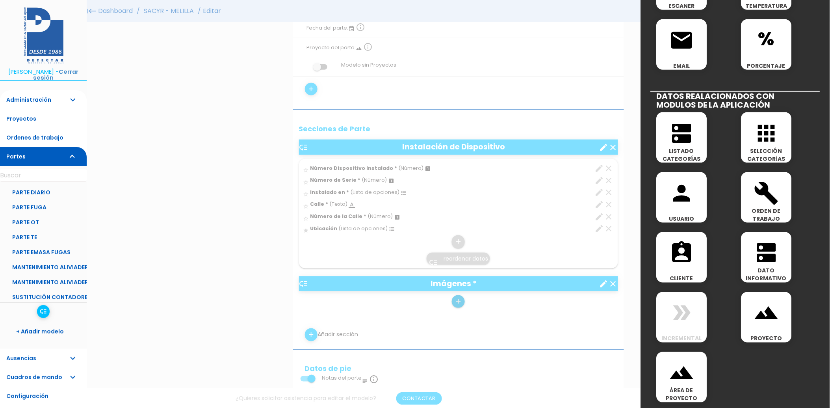
scroll to position [87, 0]
